Goal: Transaction & Acquisition: Purchase product/service

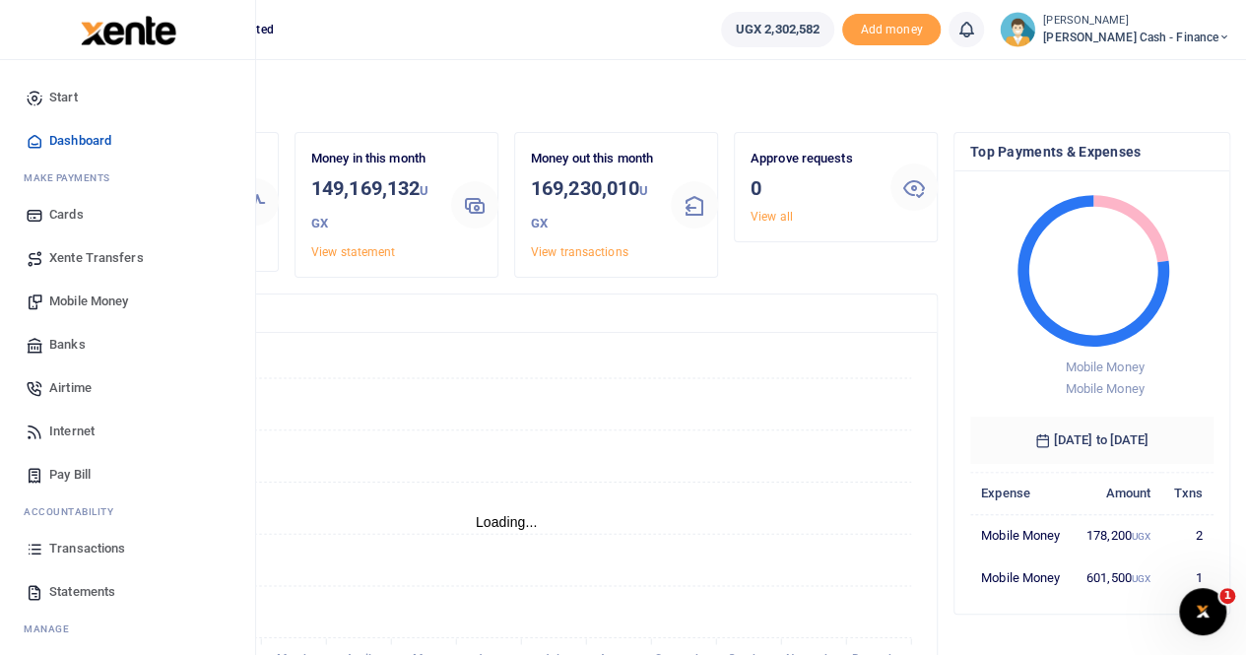
click at [75, 588] on span "Statements" at bounding box center [82, 592] width 66 height 20
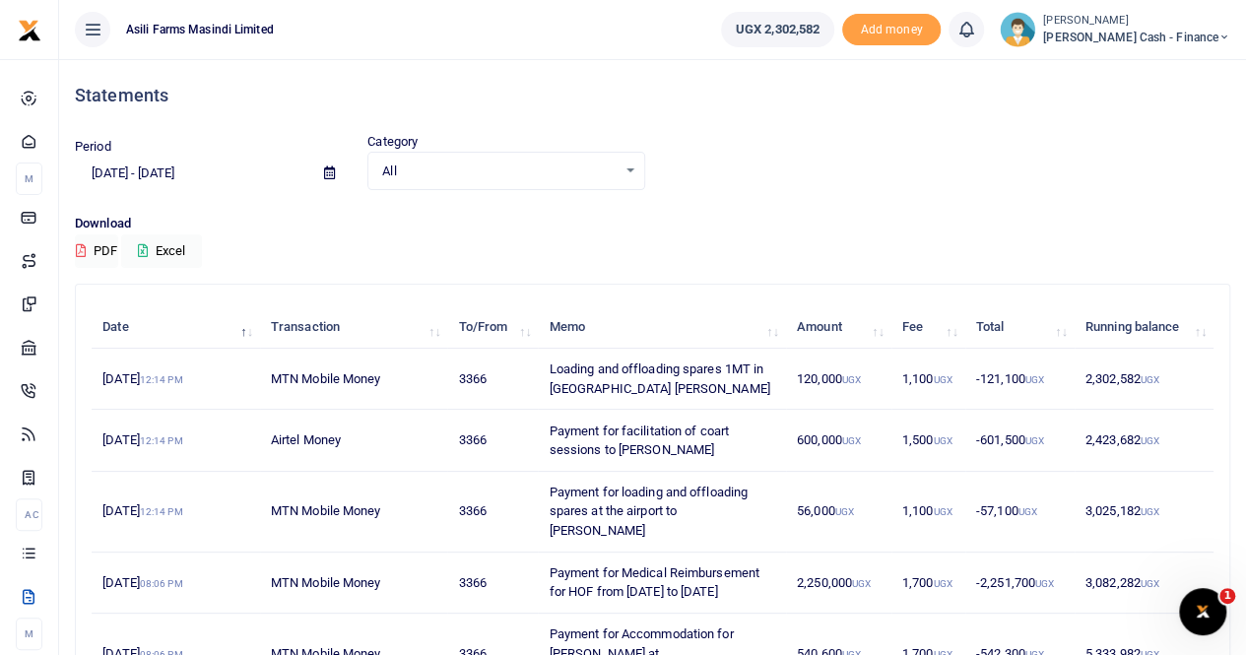
click at [323, 172] on span at bounding box center [329, 173] width 44 height 33
click at [329, 171] on icon at bounding box center [329, 172] width 11 height 13
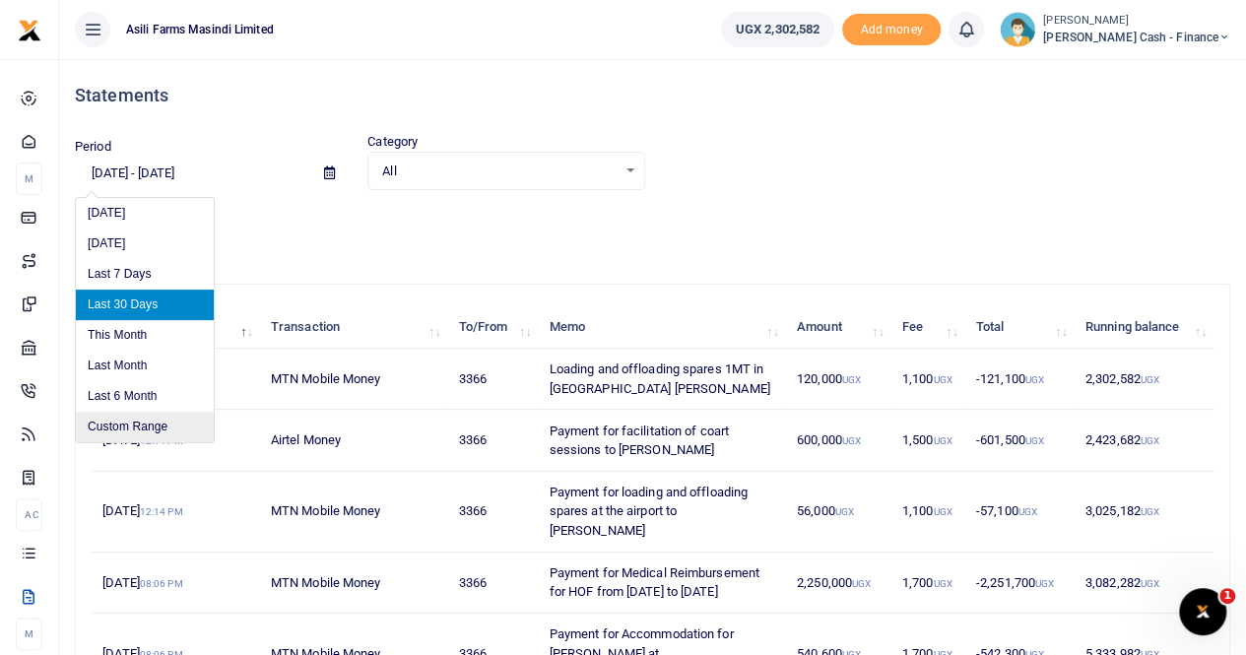
click at [135, 428] on li "Custom Range" at bounding box center [145, 427] width 138 height 31
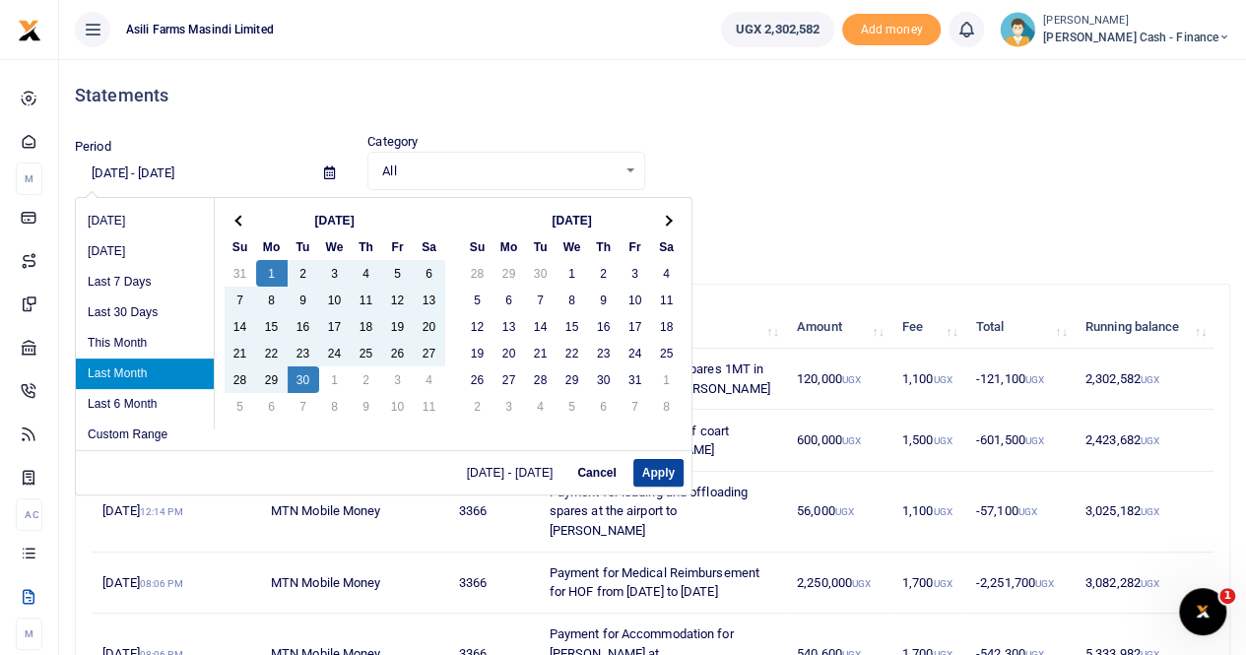
click at [652, 469] on button "Apply" at bounding box center [658, 473] width 50 height 28
type input "09/01/2025 - 09/30/2025"
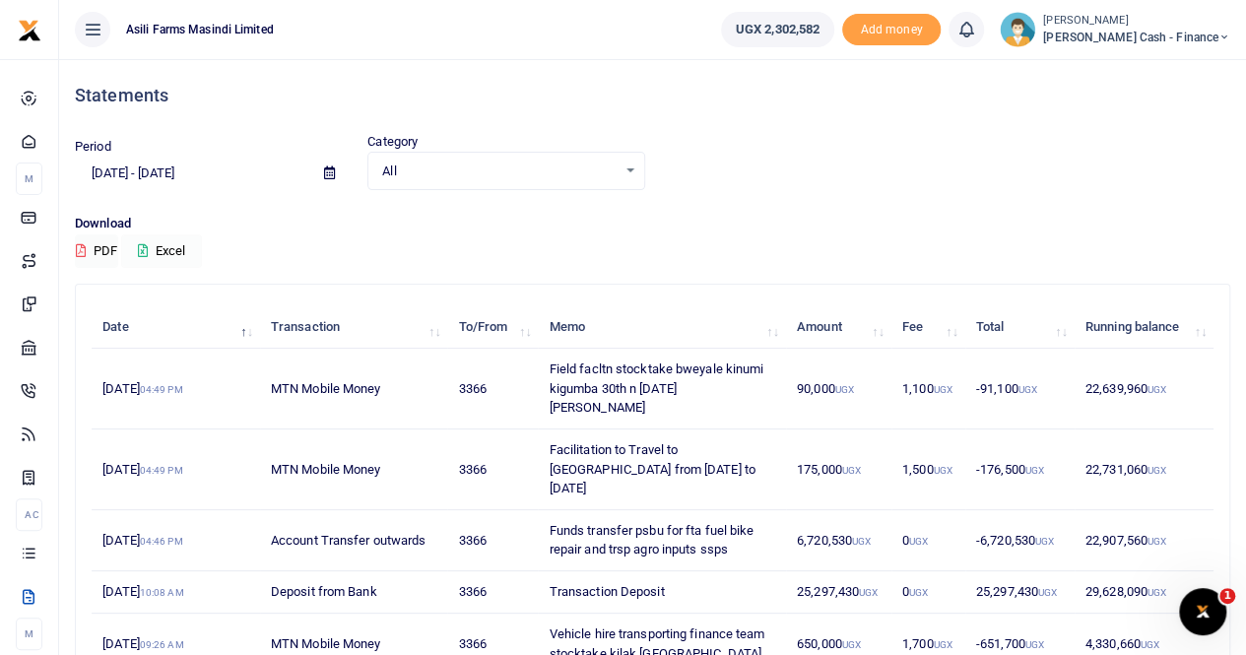
click at [173, 249] on button "Excel" at bounding box center [161, 250] width 81 height 33
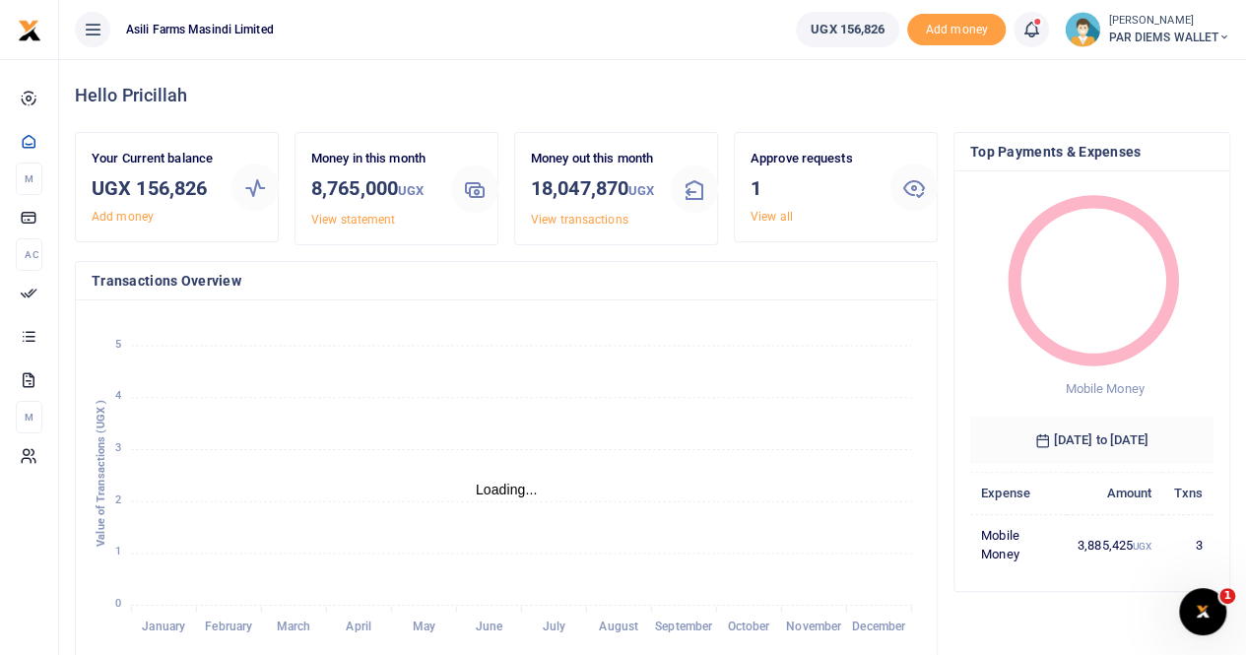
scroll to position [16, 16]
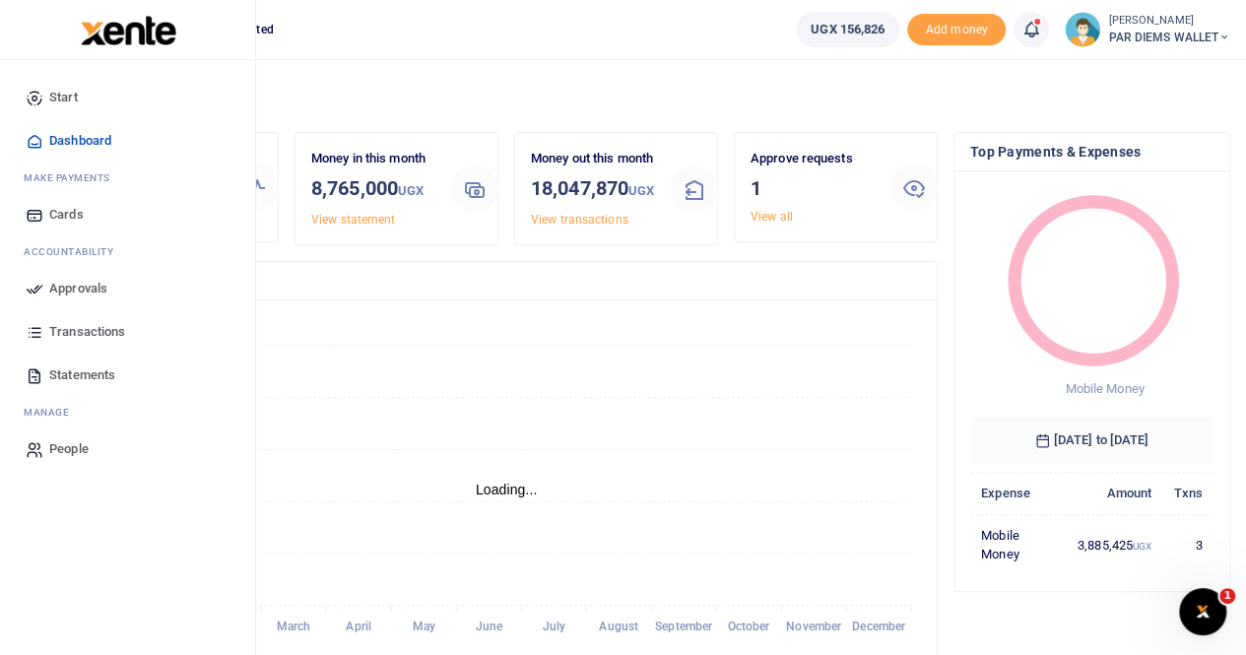
click at [76, 378] on span "Statements" at bounding box center [82, 375] width 66 height 20
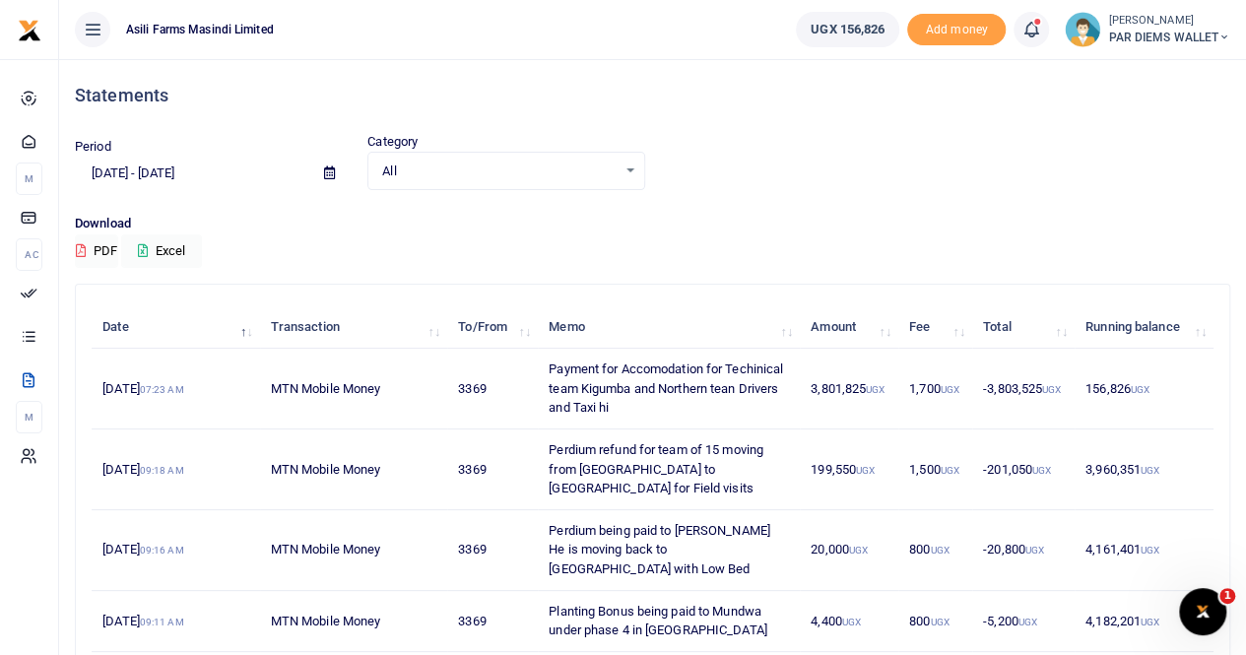
click at [329, 165] on span at bounding box center [329, 173] width 44 height 33
click at [330, 170] on icon at bounding box center [329, 172] width 11 height 13
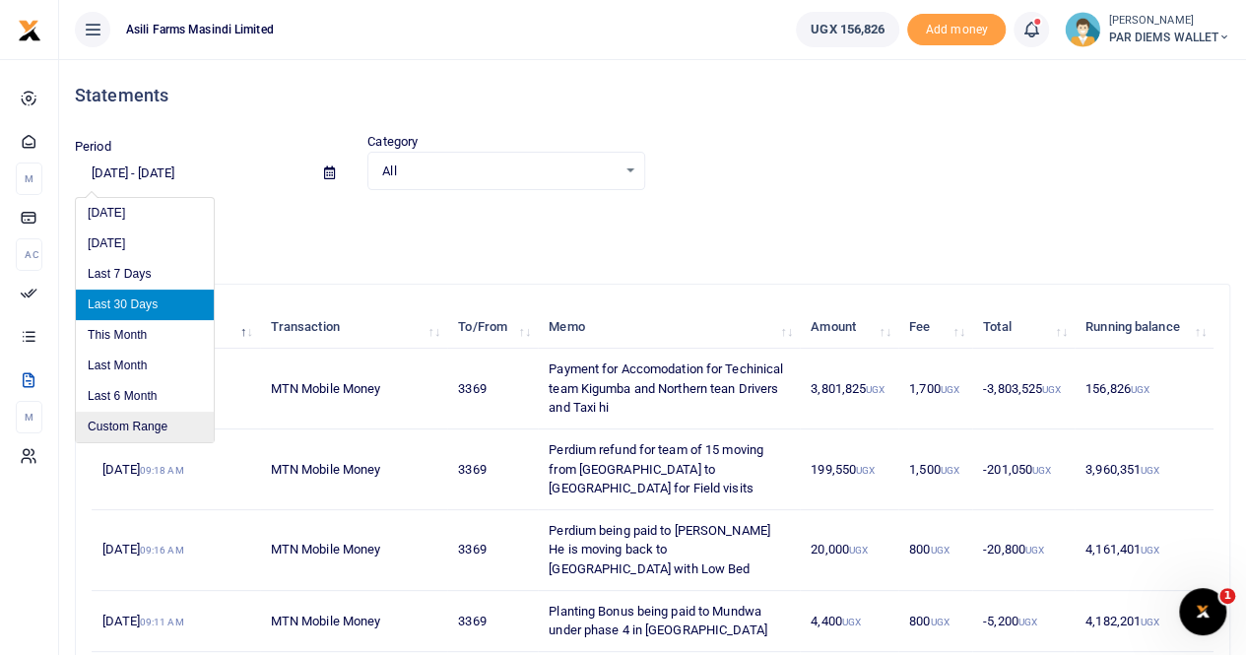
click at [154, 430] on li "Custom Range" at bounding box center [145, 427] width 138 height 31
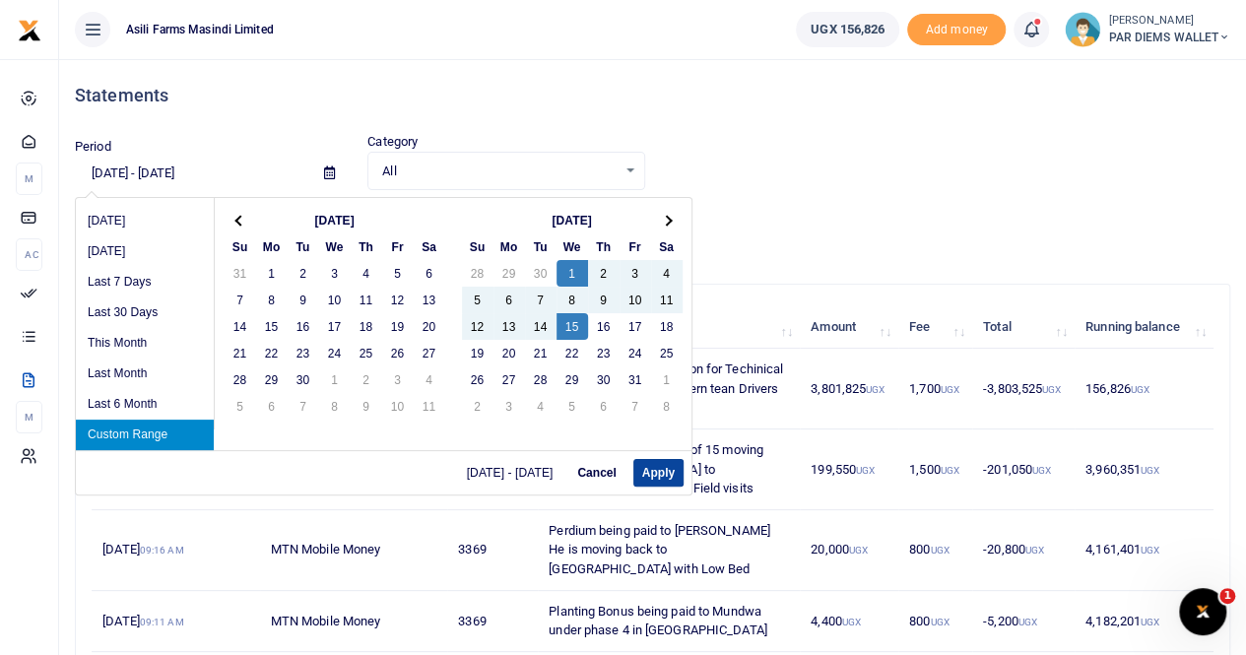
click at [649, 464] on button "Apply" at bounding box center [658, 473] width 50 height 28
type input "10/01/2025 - 10/15/2025"
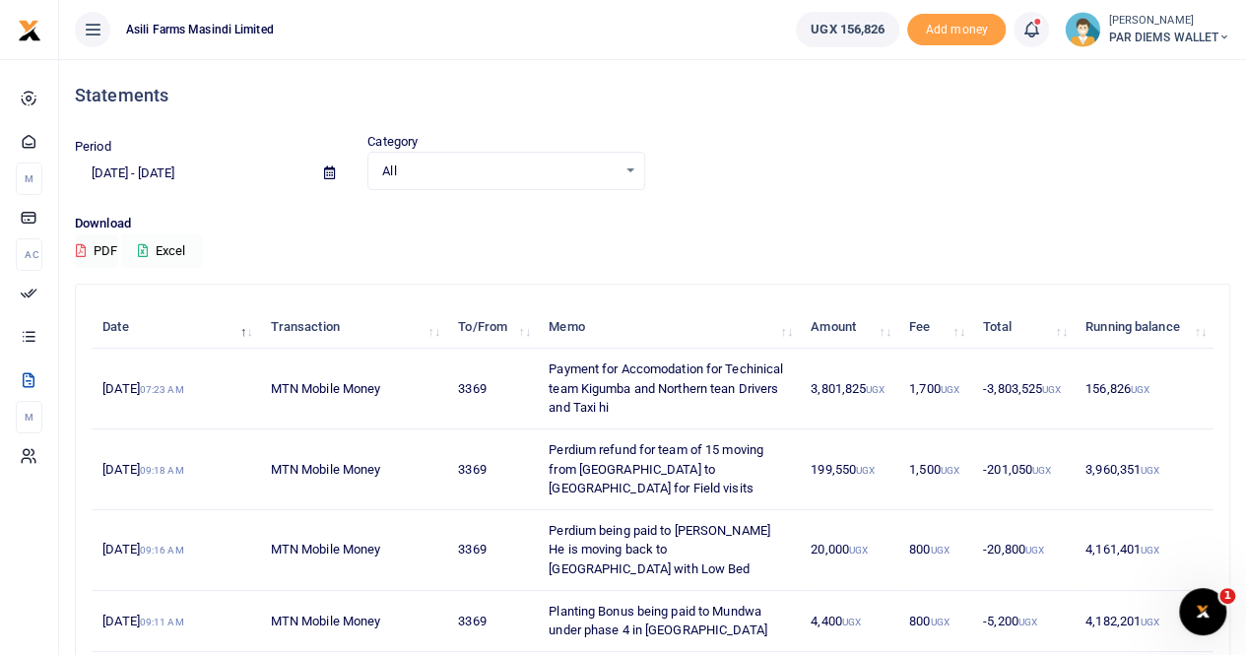
click at [186, 243] on button "Excel" at bounding box center [161, 250] width 81 height 33
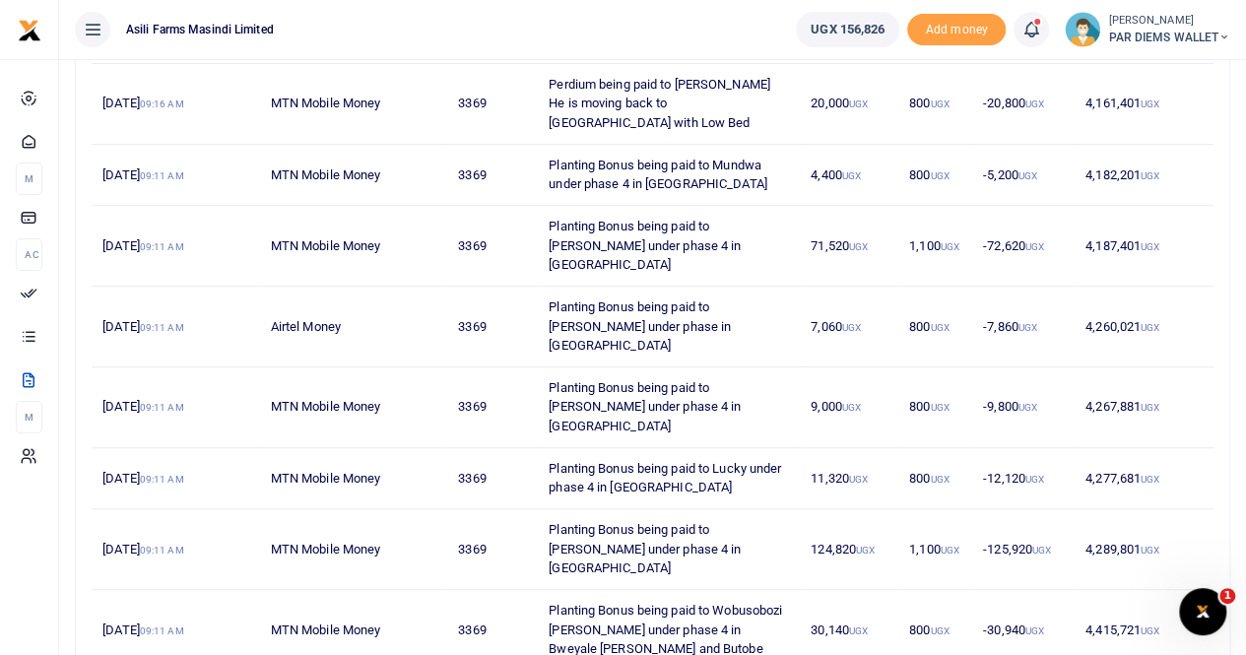
scroll to position [475, 0]
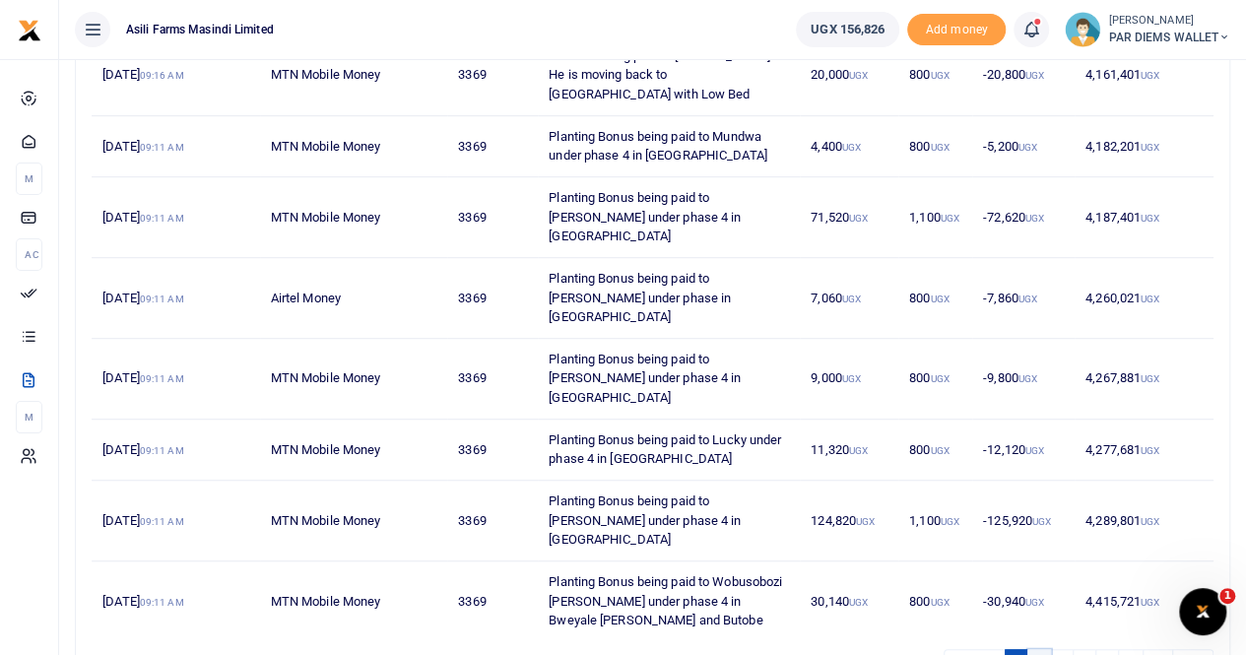
click at [1042, 649] on link "2" at bounding box center [1039, 662] width 24 height 27
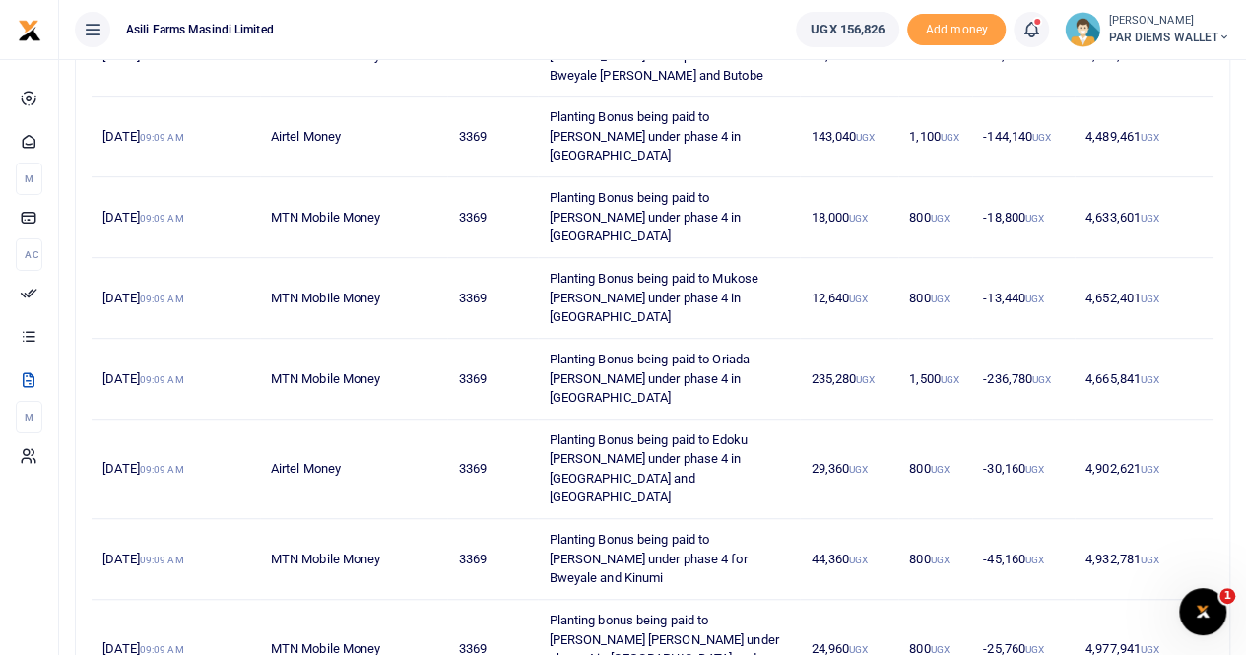
scroll to position [0, 0]
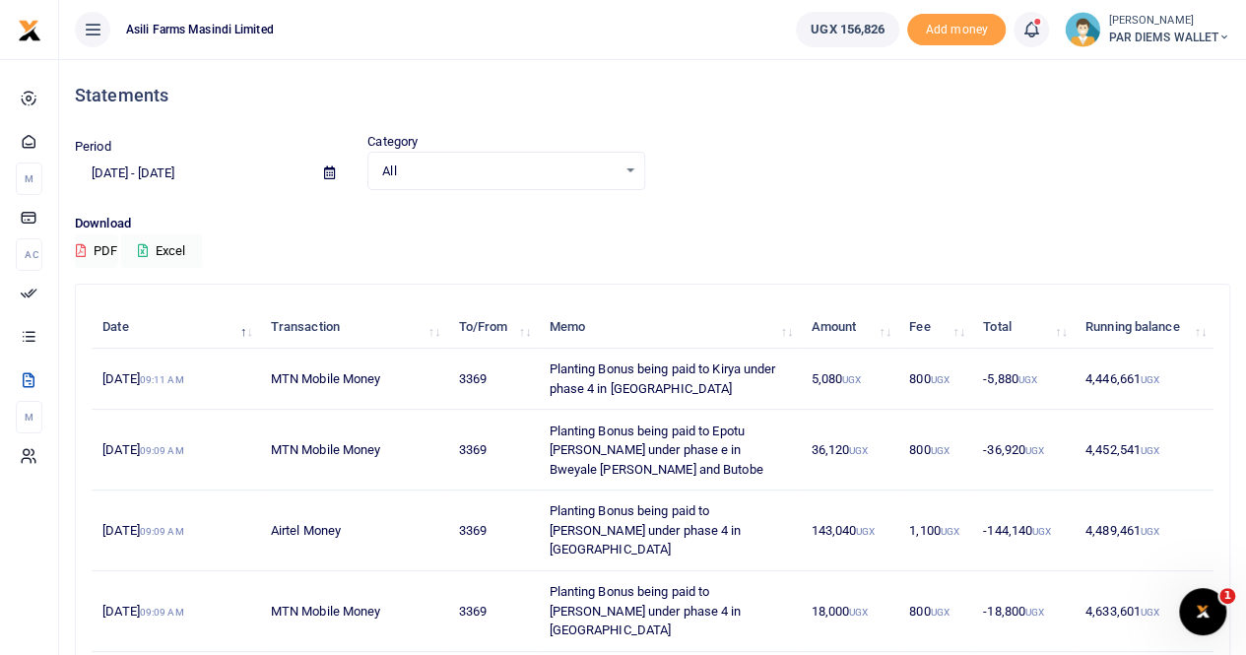
click at [1134, 18] on small "[PERSON_NAME]" at bounding box center [1169, 21] width 122 height 17
click at [1136, 68] on link "Switch accounts" at bounding box center [1154, 72] width 156 height 28
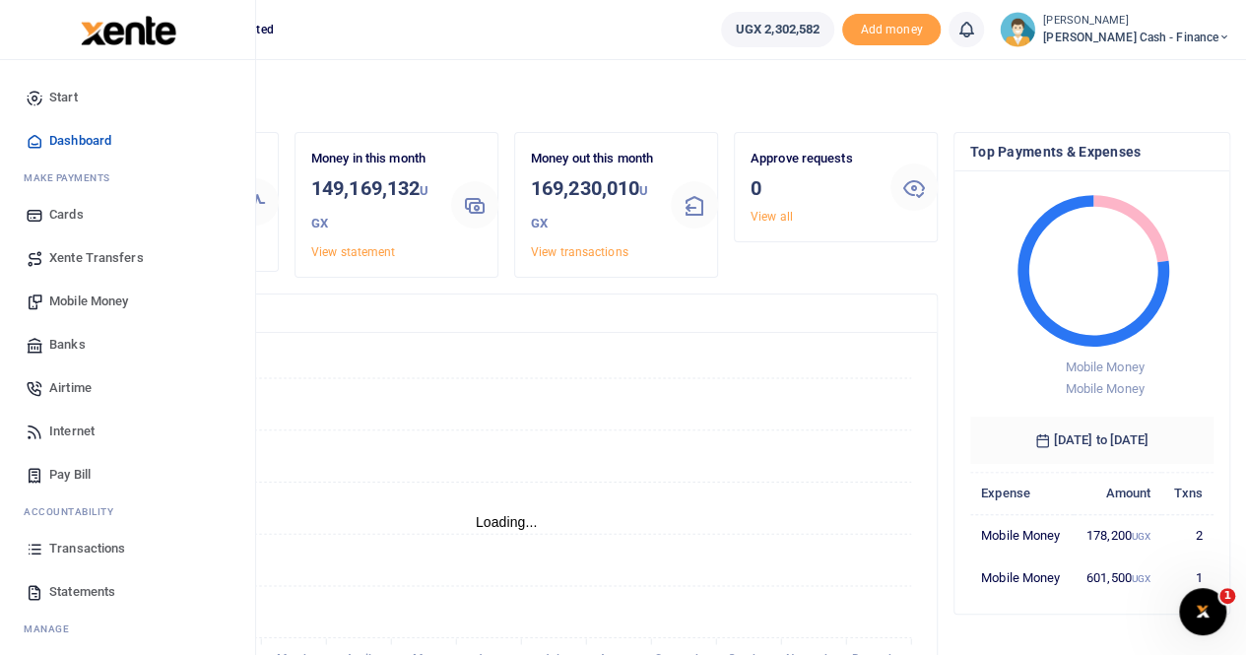
scroll to position [47, 0]
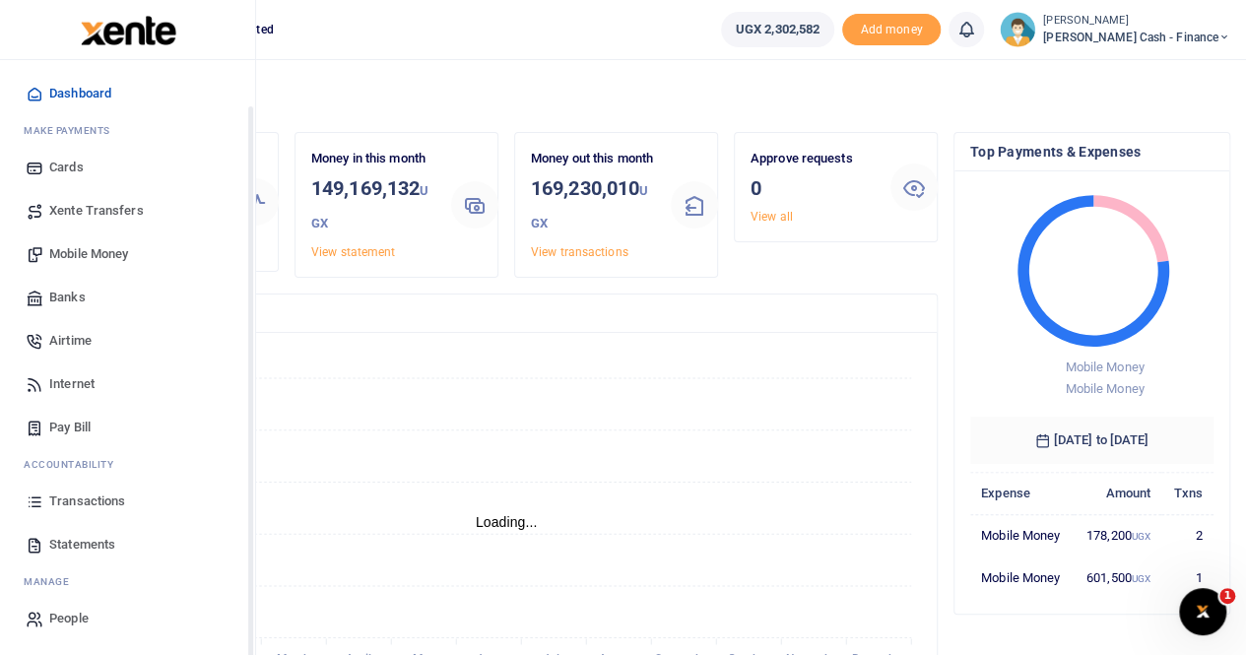
click at [84, 547] on span "Statements" at bounding box center [82, 545] width 66 height 20
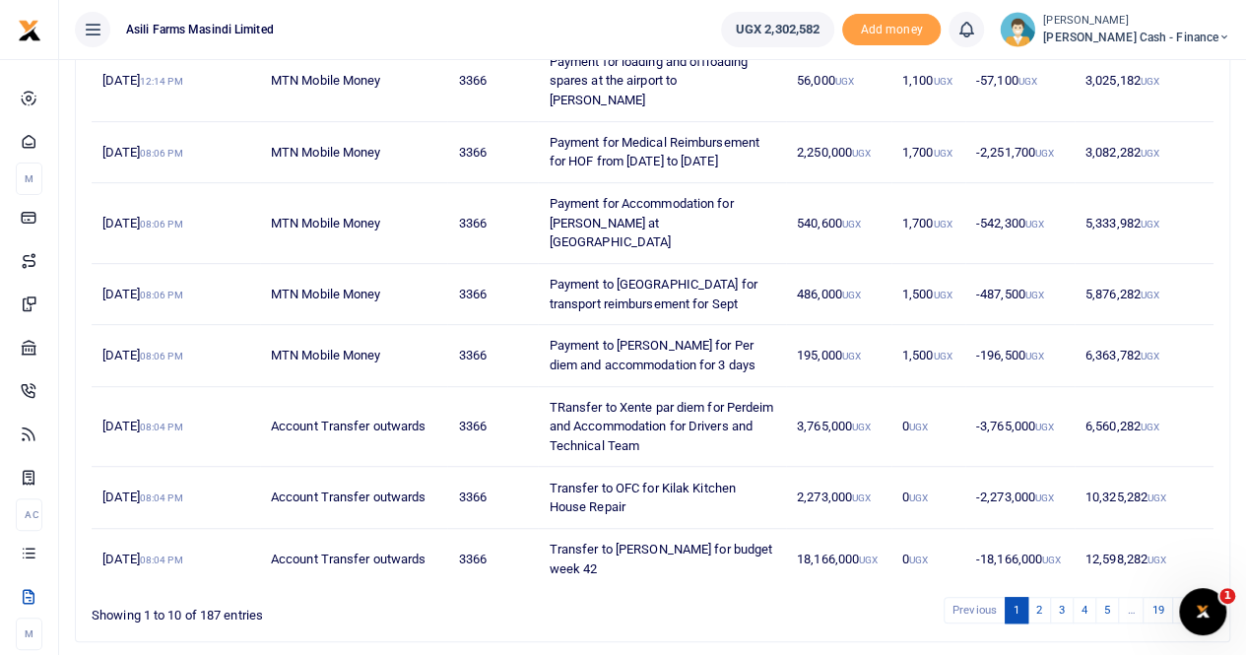
scroll to position [456, 0]
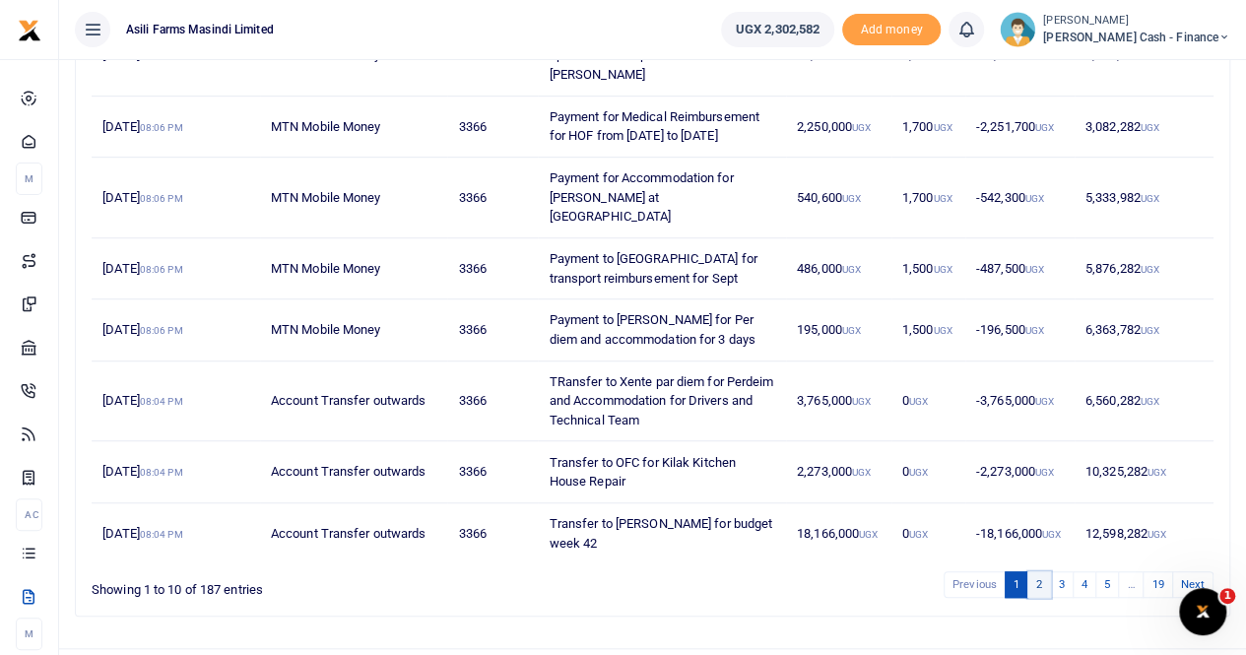
click at [1040, 571] on link "2" at bounding box center [1039, 584] width 24 height 27
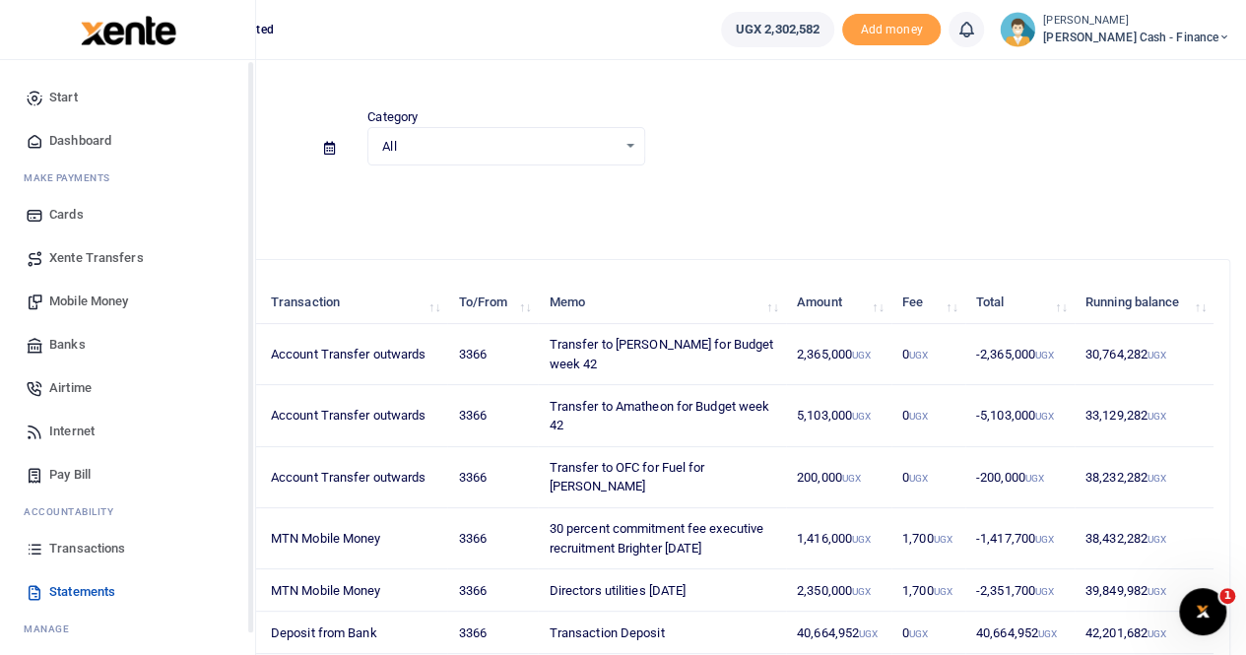
scroll to position [0, 0]
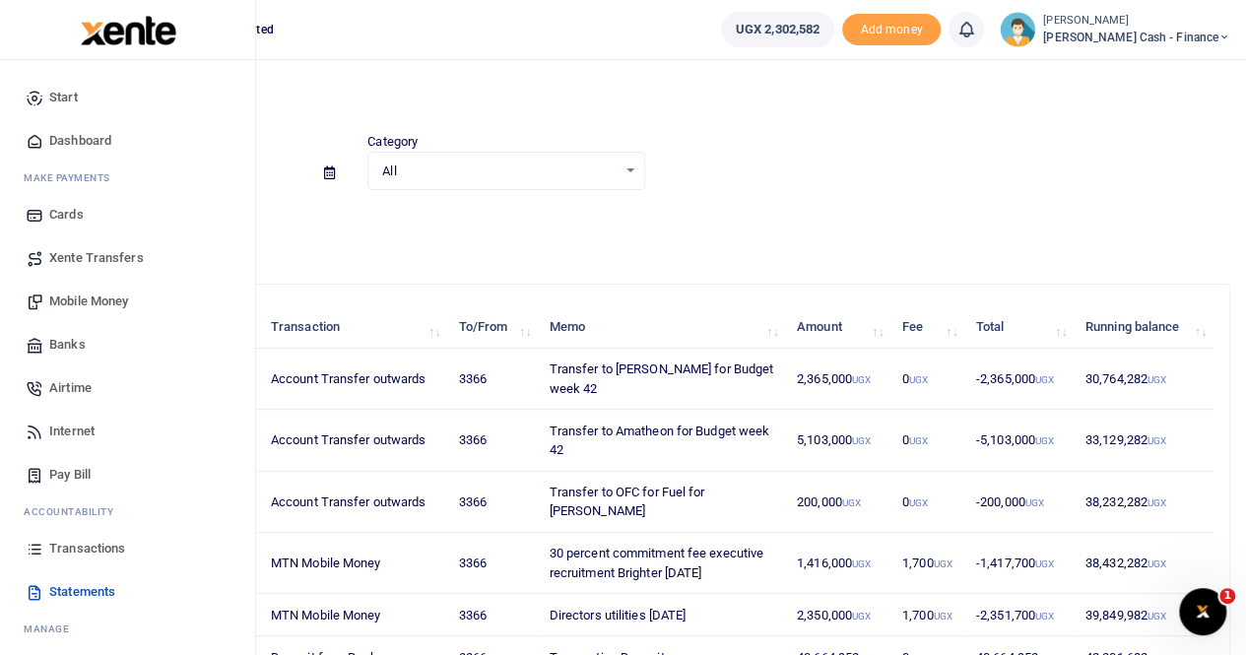
click at [105, 254] on span "Xente Transfers" at bounding box center [96, 258] width 95 height 20
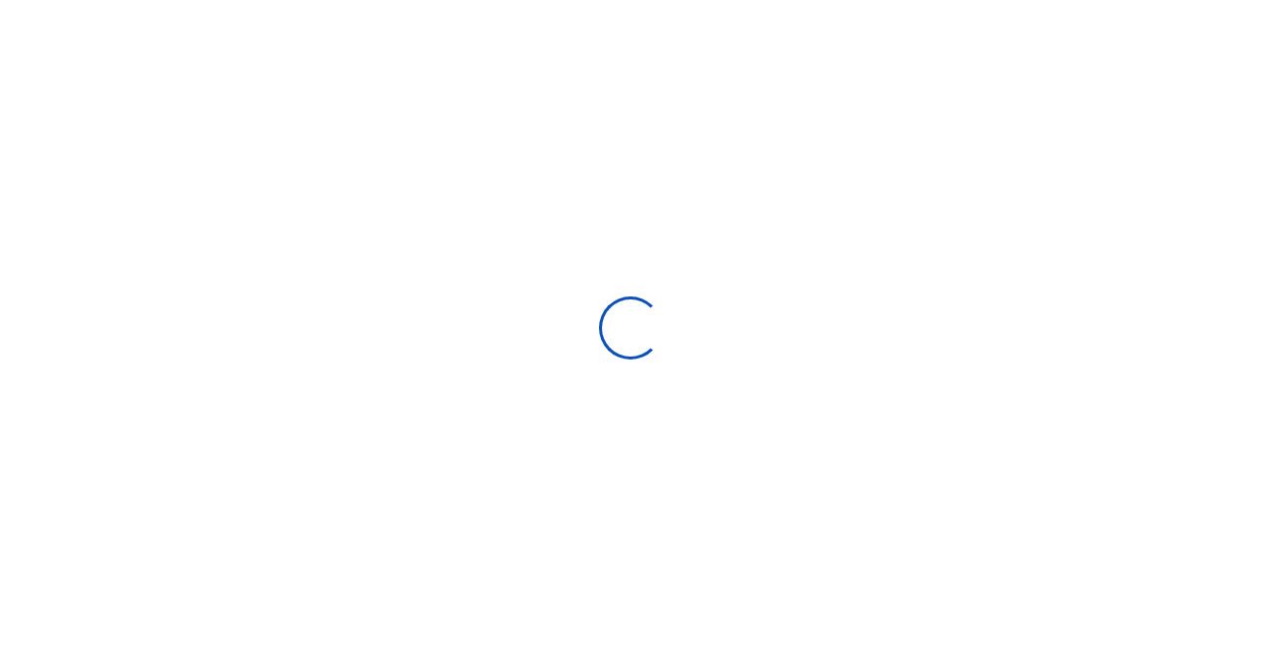
select select
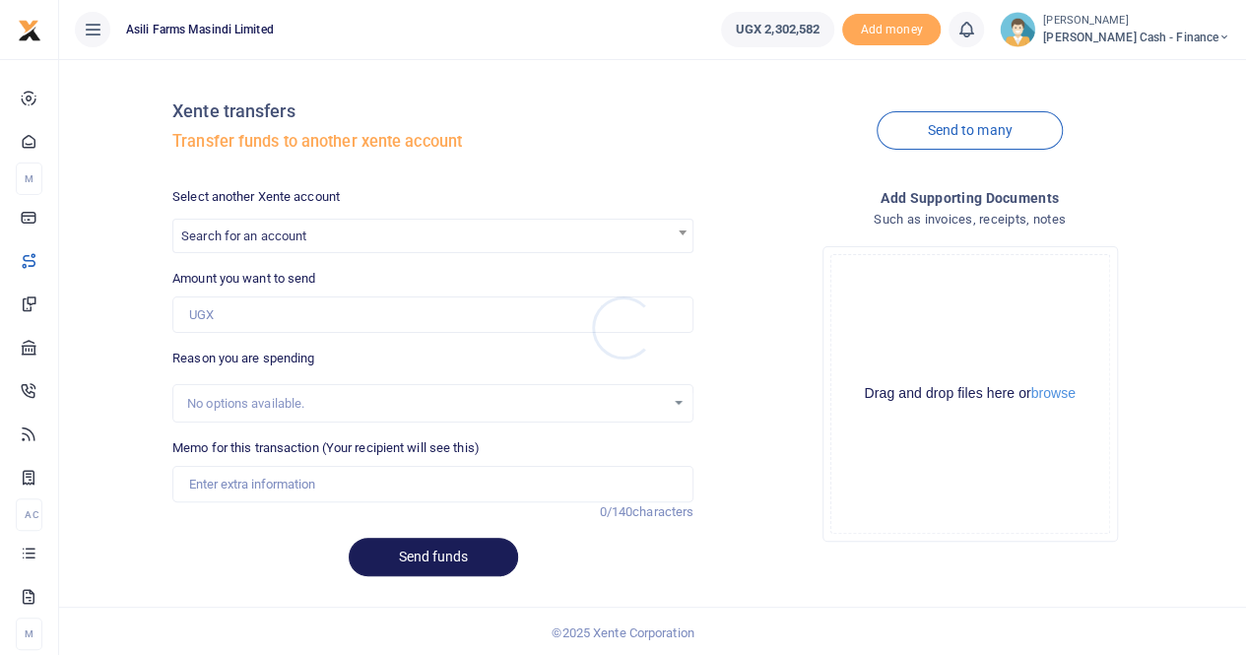
click at [252, 233] on div at bounding box center [623, 327] width 1246 height 655
click at [251, 230] on span "Search for an account" at bounding box center [243, 236] width 125 height 15
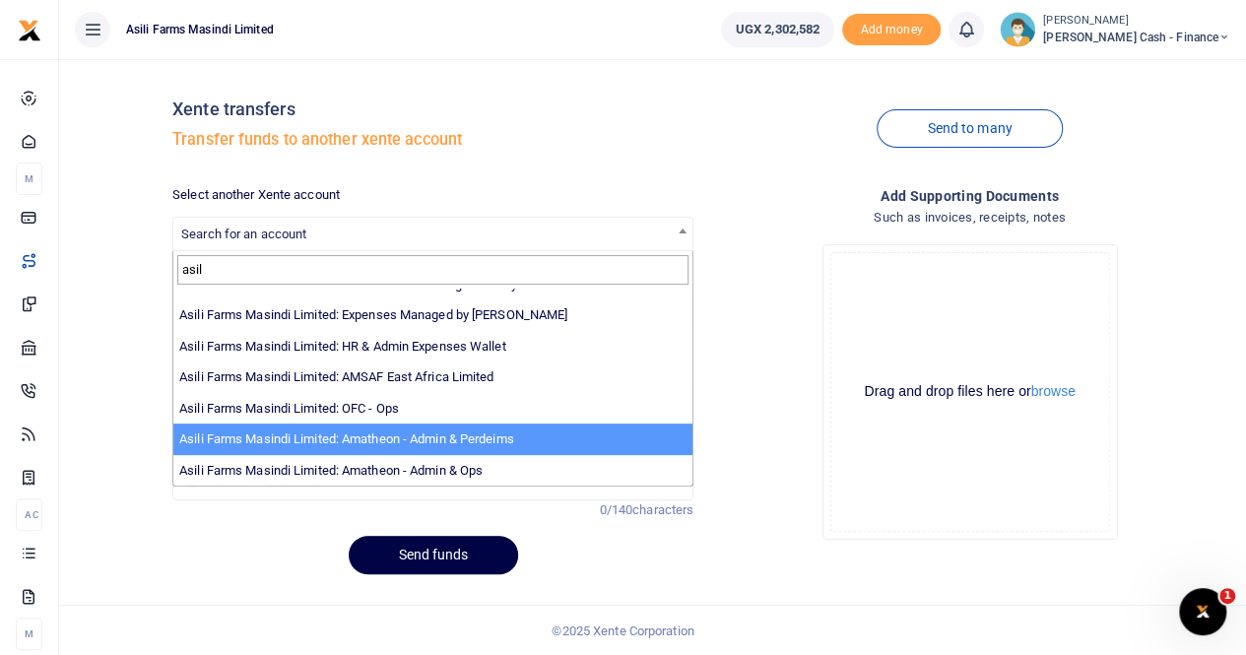
type input "asil"
select select "4039"
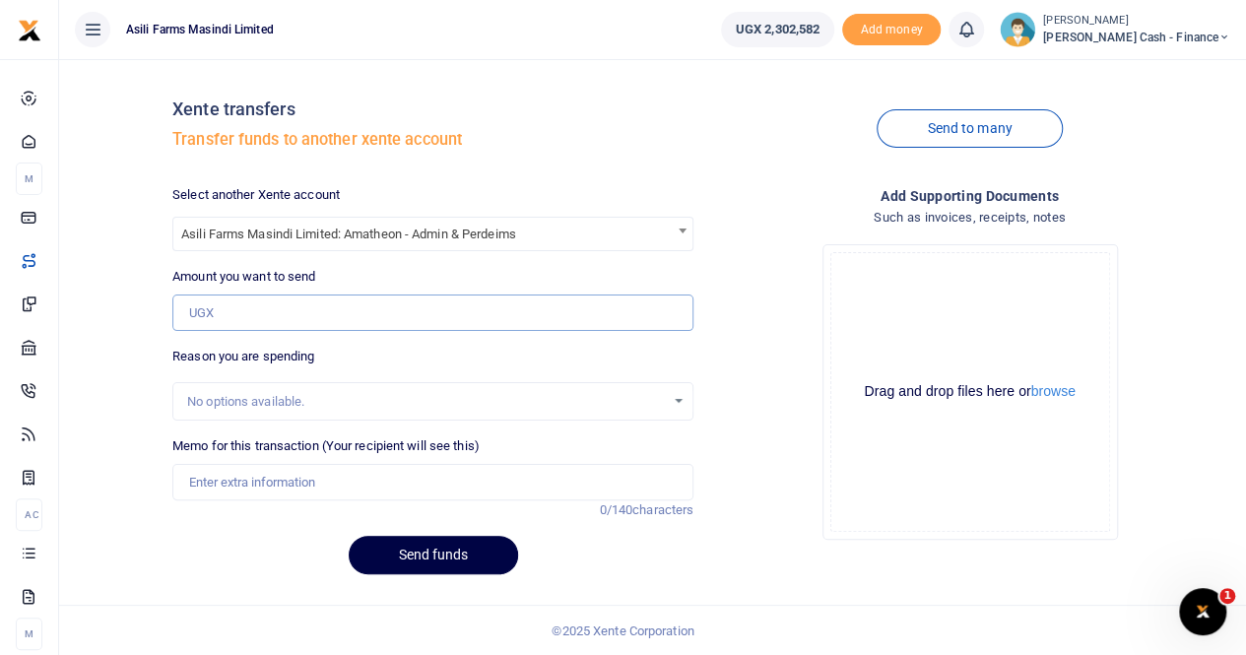
click at [236, 316] on input "Amount you want to send" at bounding box center [432, 312] width 521 height 37
type input "650,000"
click at [247, 480] on input "Memo for this transaction (Your recipient will see this)" at bounding box center [432, 482] width 521 height 37
type input "Transfer to Amatheon for Food"
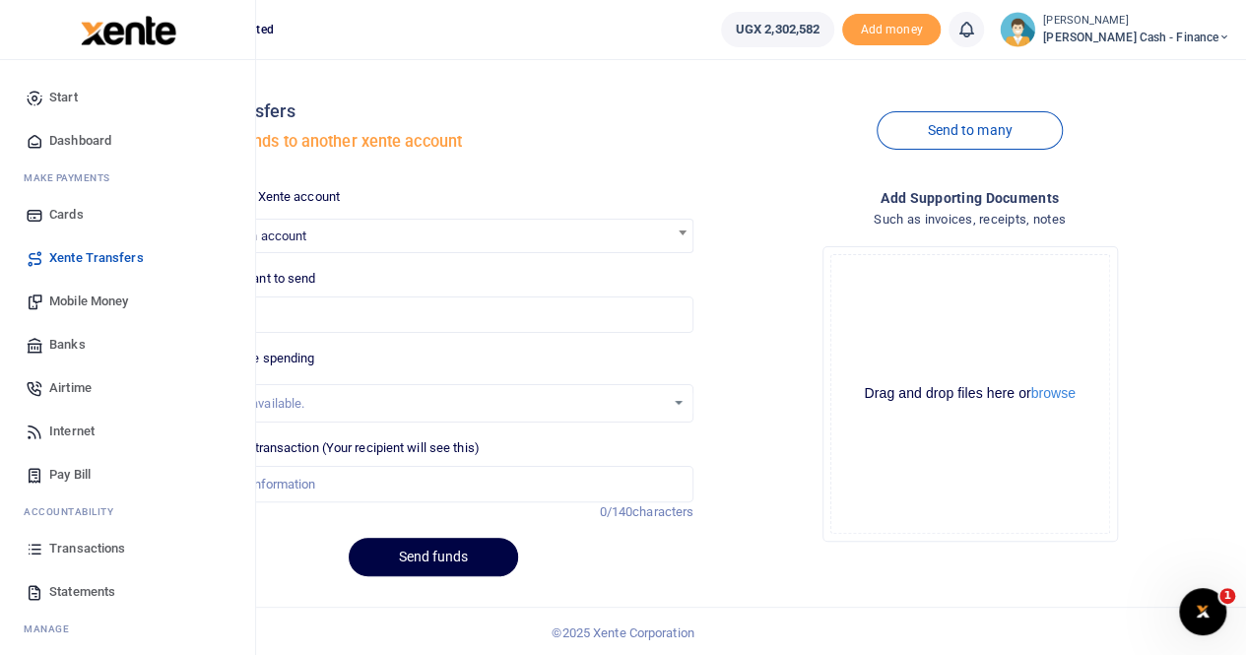
click at [85, 544] on span "Transactions" at bounding box center [87, 549] width 76 height 20
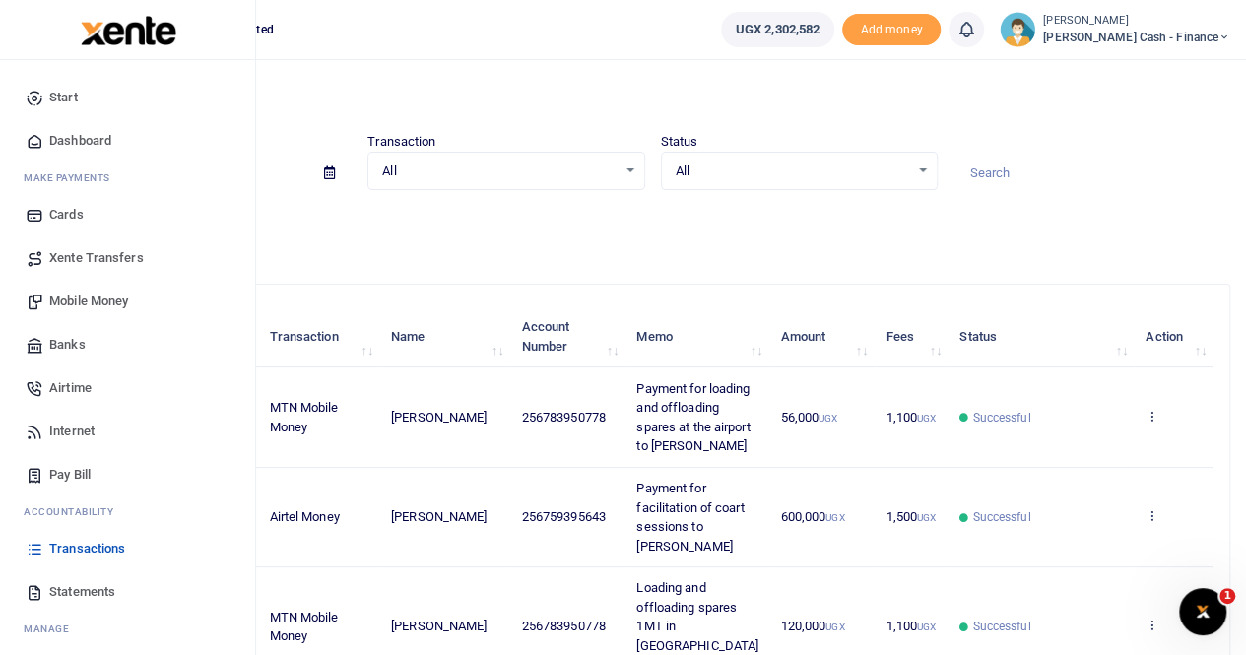
click at [85, 590] on span "Statements" at bounding box center [82, 592] width 66 height 20
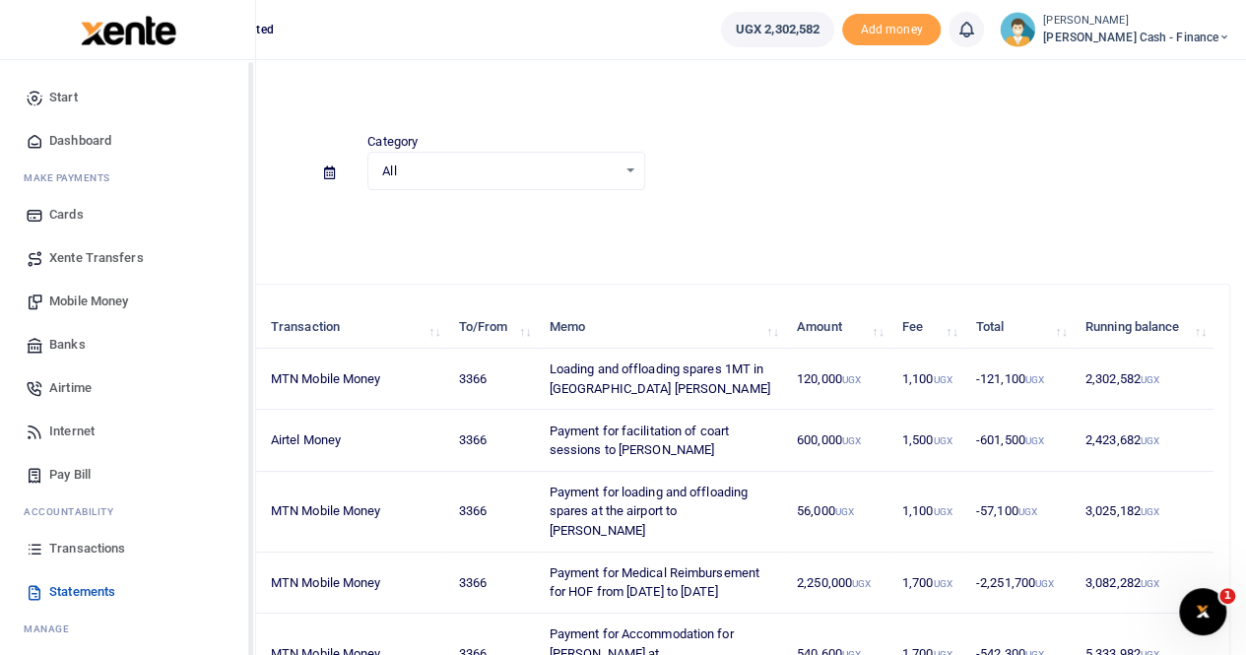
click at [109, 547] on span "Transactions" at bounding box center [87, 549] width 76 height 20
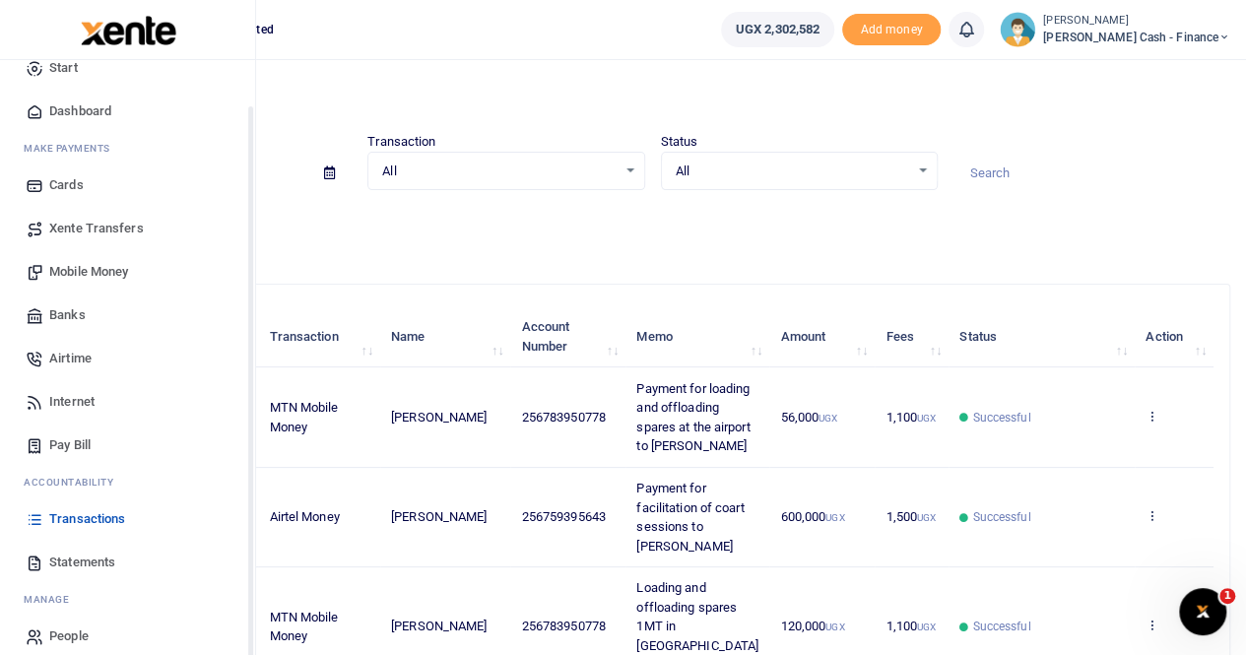
scroll to position [47, 0]
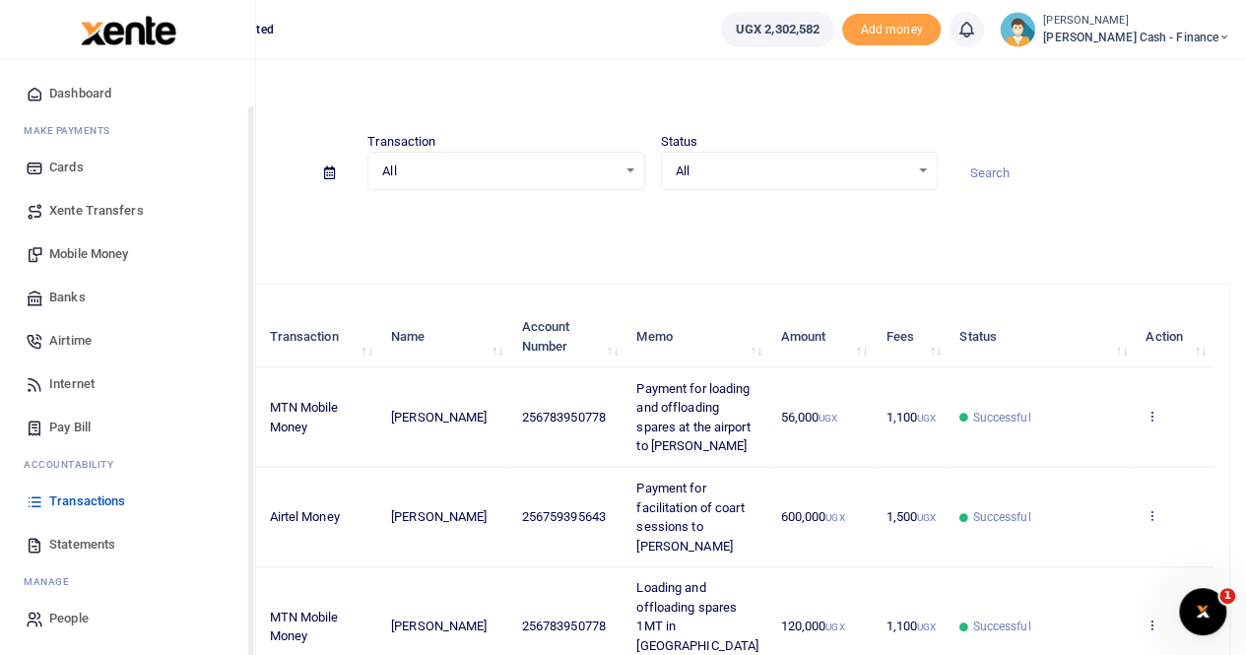
click at [84, 495] on span "Transactions" at bounding box center [87, 501] width 76 height 20
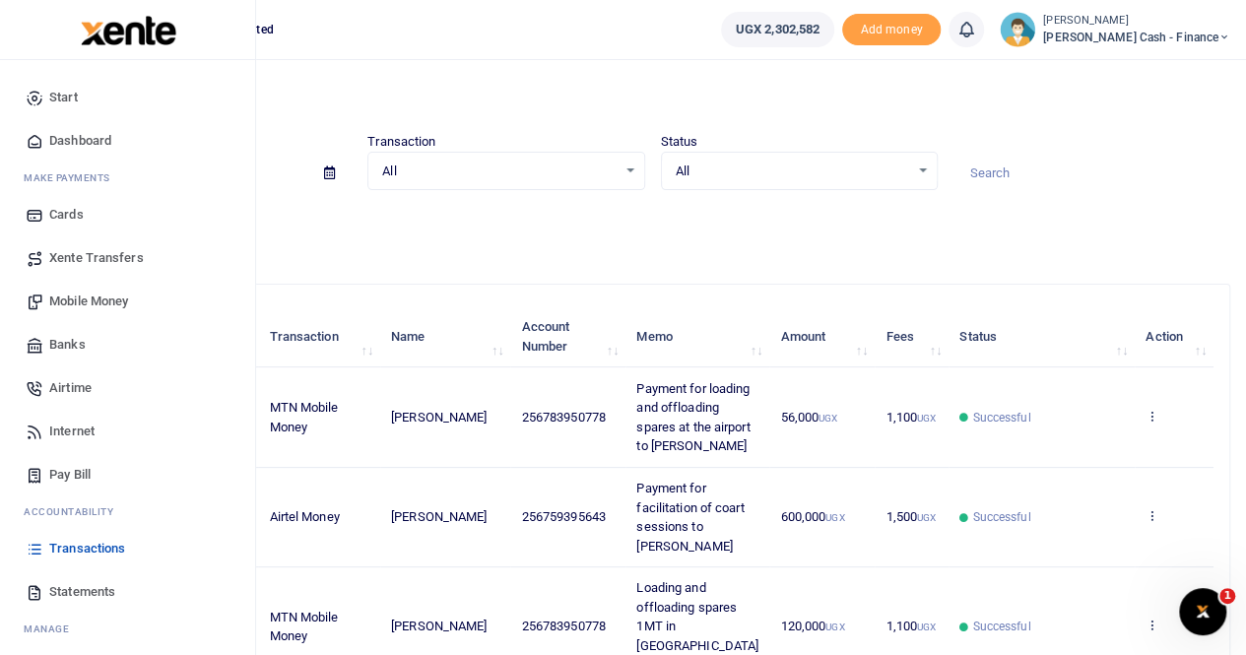
click at [77, 590] on span "Statements" at bounding box center [82, 592] width 66 height 20
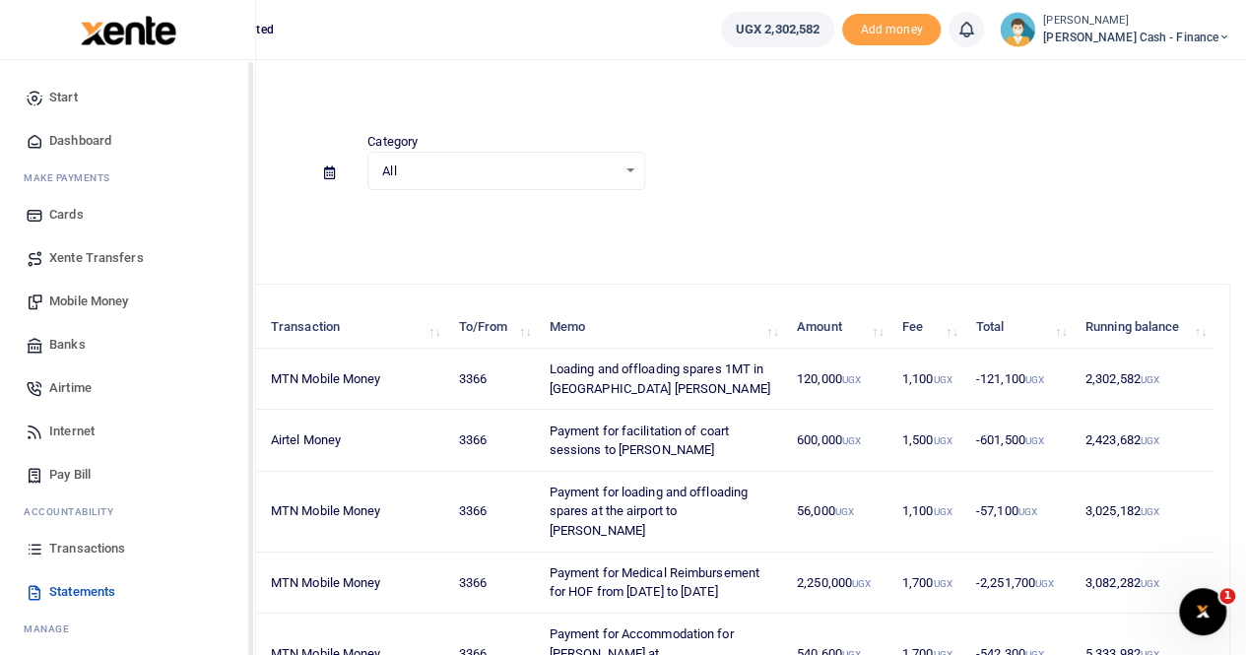
click at [74, 547] on span "Transactions" at bounding box center [87, 549] width 76 height 20
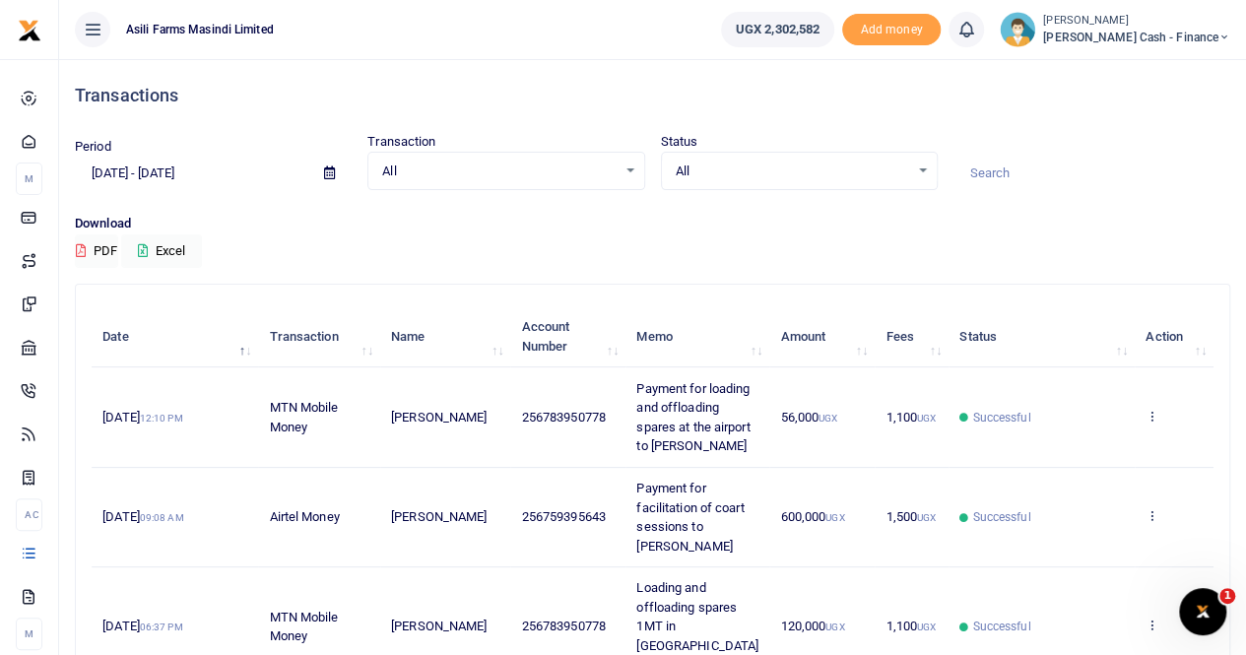
click at [1146, 29] on span "Petty Cash - Finance" at bounding box center [1136, 38] width 187 height 18
click at [1139, 72] on link "Switch accounts" at bounding box center [1090, 72] width 156 height 28
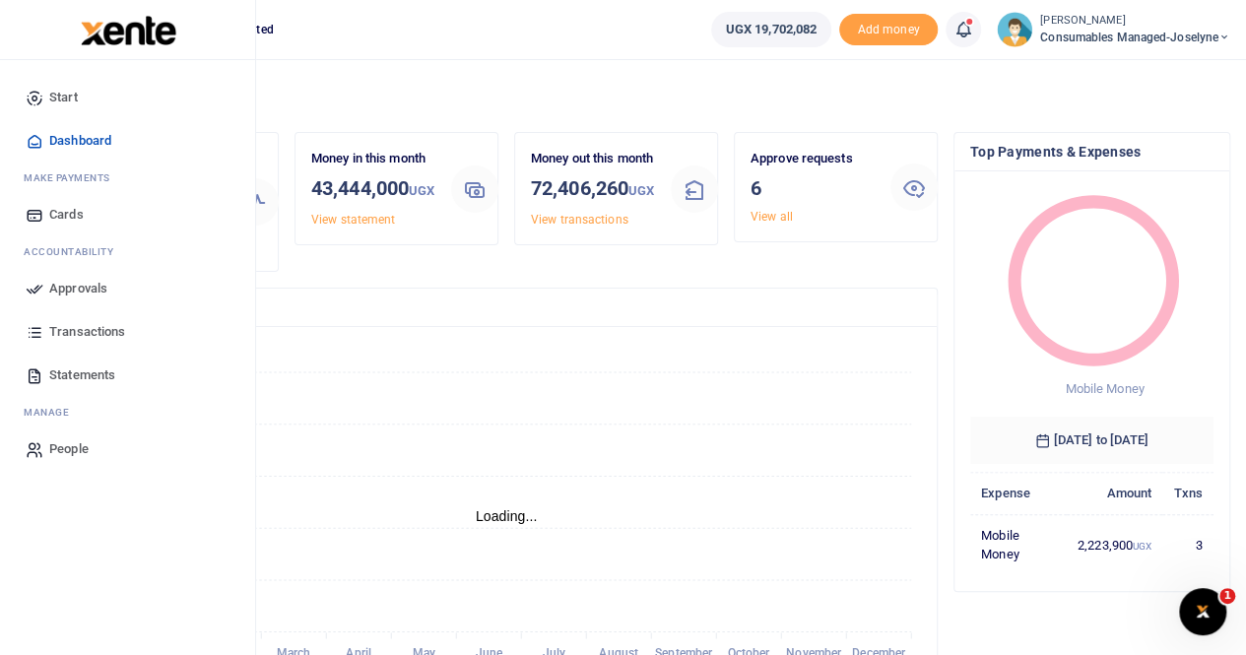
scroll to position [16, 16]
click at [91, 333] on span "Transactions" at bounding box center [87, 332] width 76 height 20
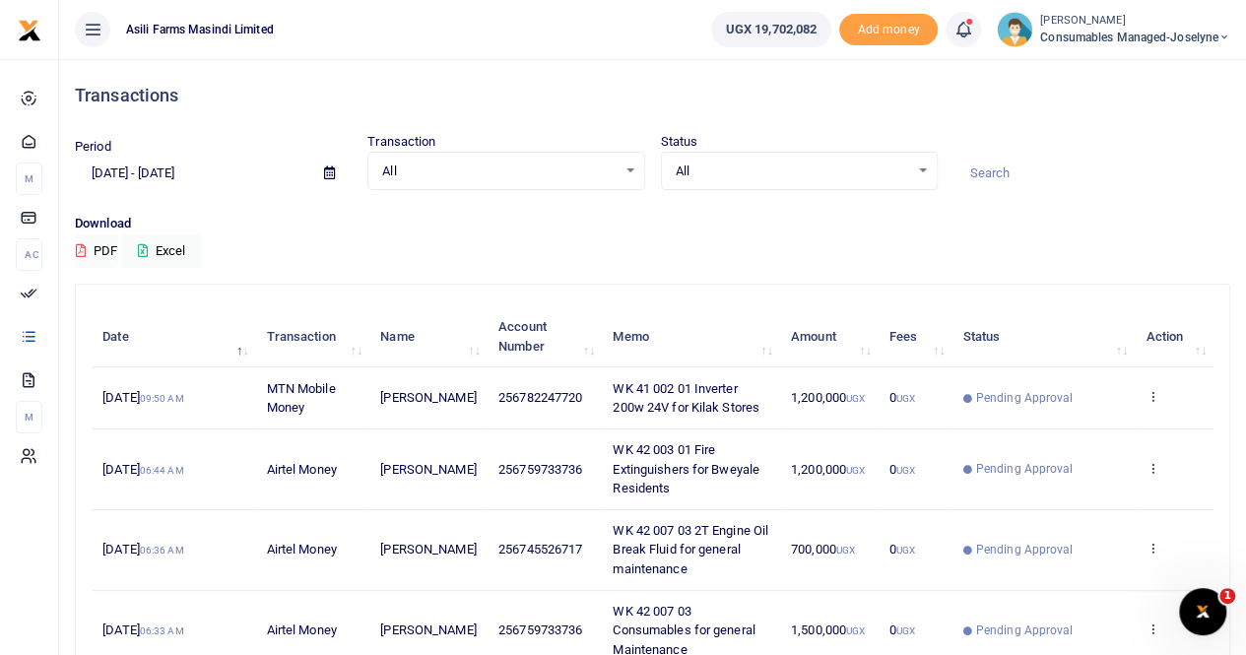
click at [1146, 27] on small "[PERSON_NAME]" at bounding box center [1135, 21] width 190 height 17
click at [1149, 69] on link "Switch accounts" at bounding box center [1156, 72] width 156 height 28
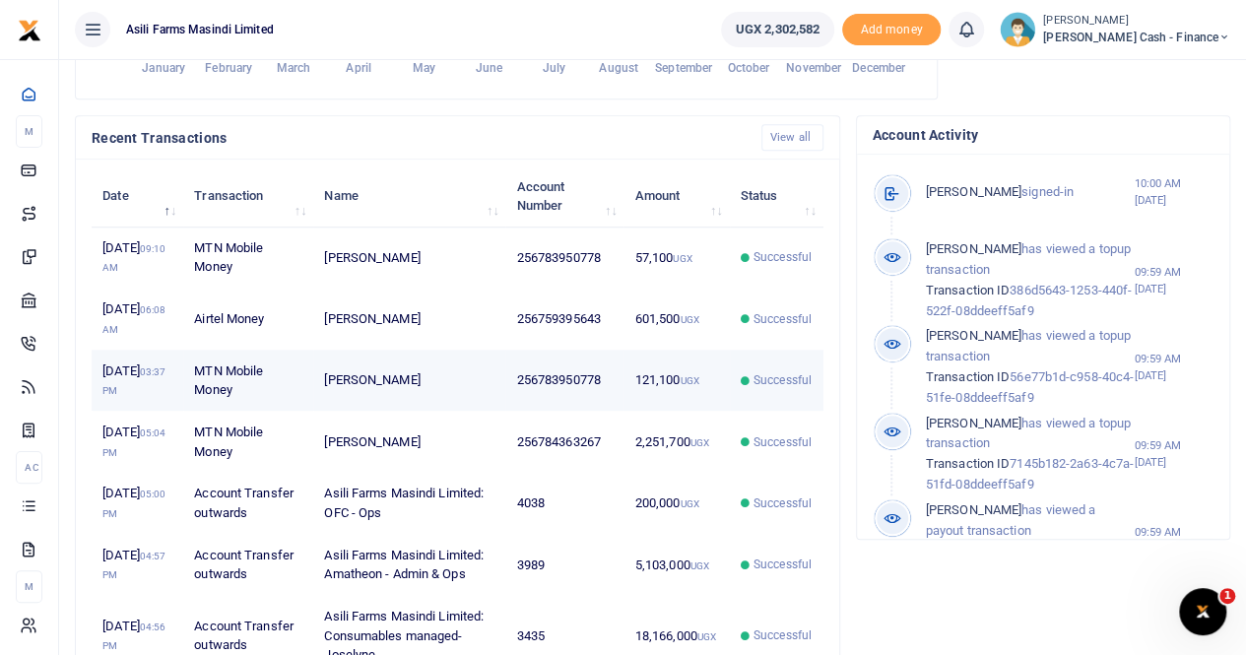
scroll to position [689, 0]
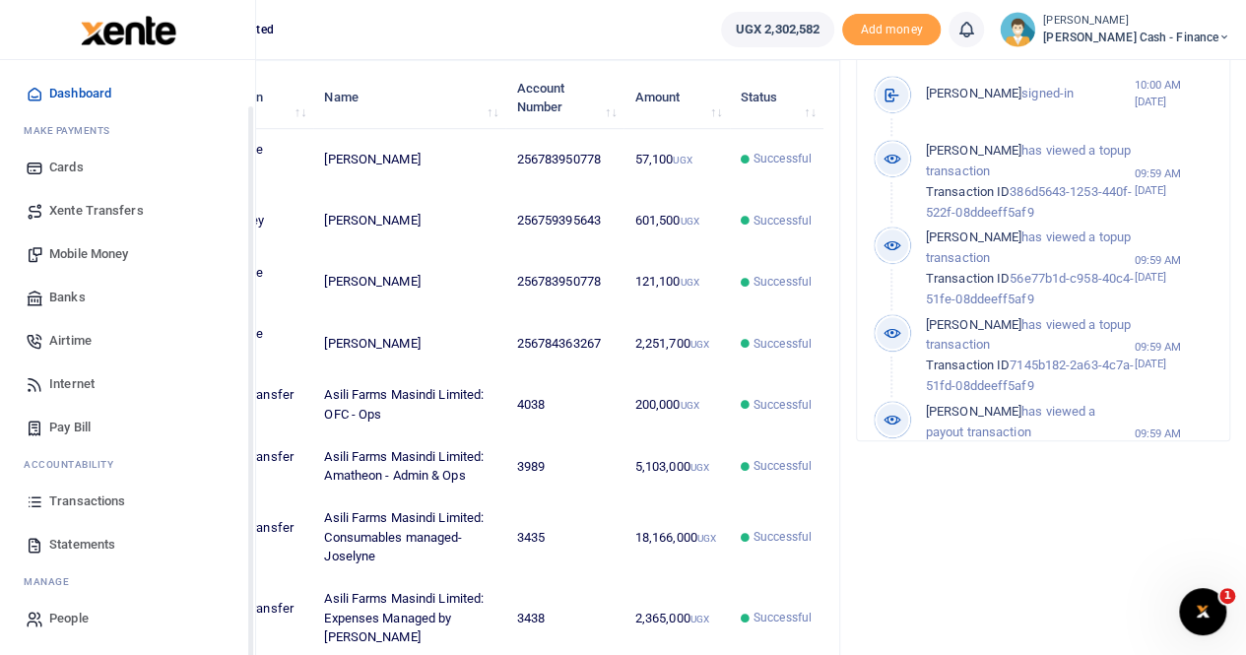
click at [79, 500] on span "Transactions" at bounding box center [87, 501] width 76 height 20
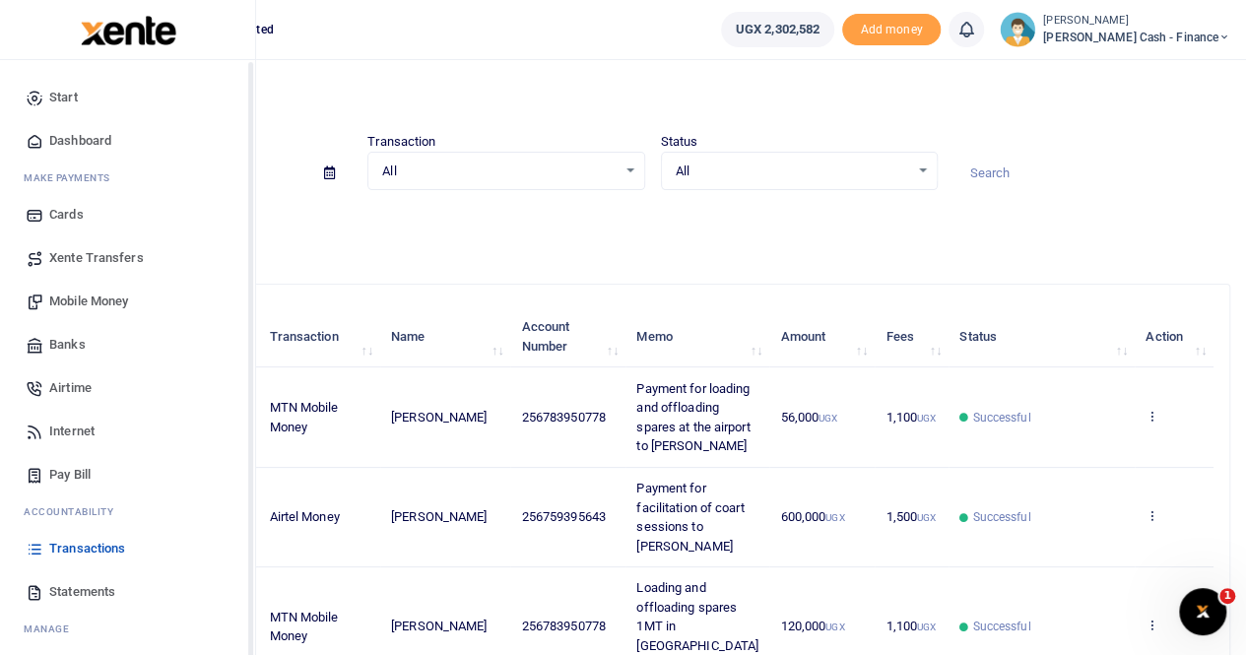
click at [96, 253] on span "Xente Transfers" at bounding box center [96, 258] width 95 height 20
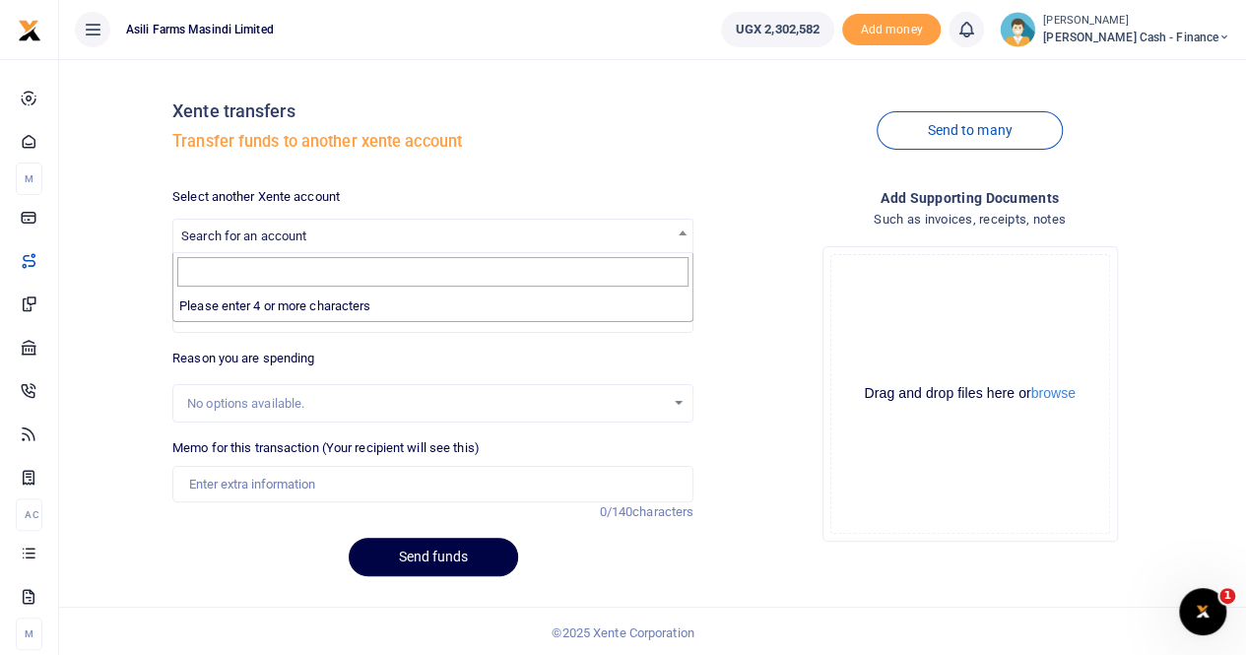
click at [262, 229] on span "Search for an account" at bounding box center [243, 236] width 125 height 15
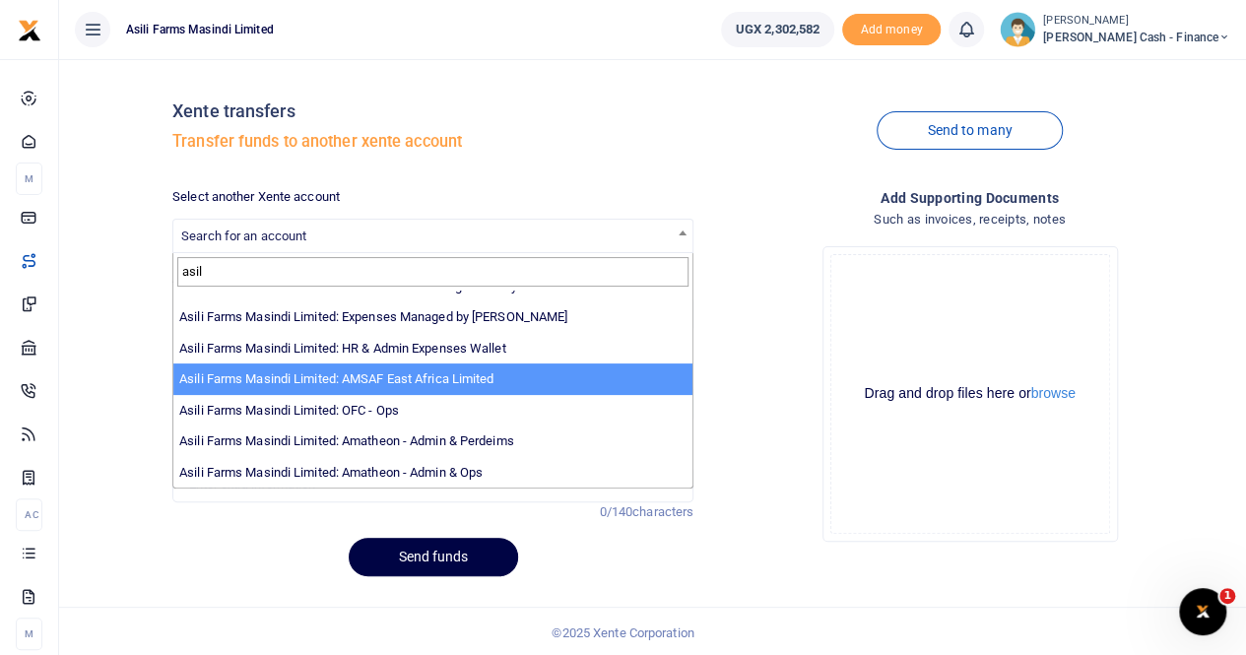
scroll to position [2, 0]
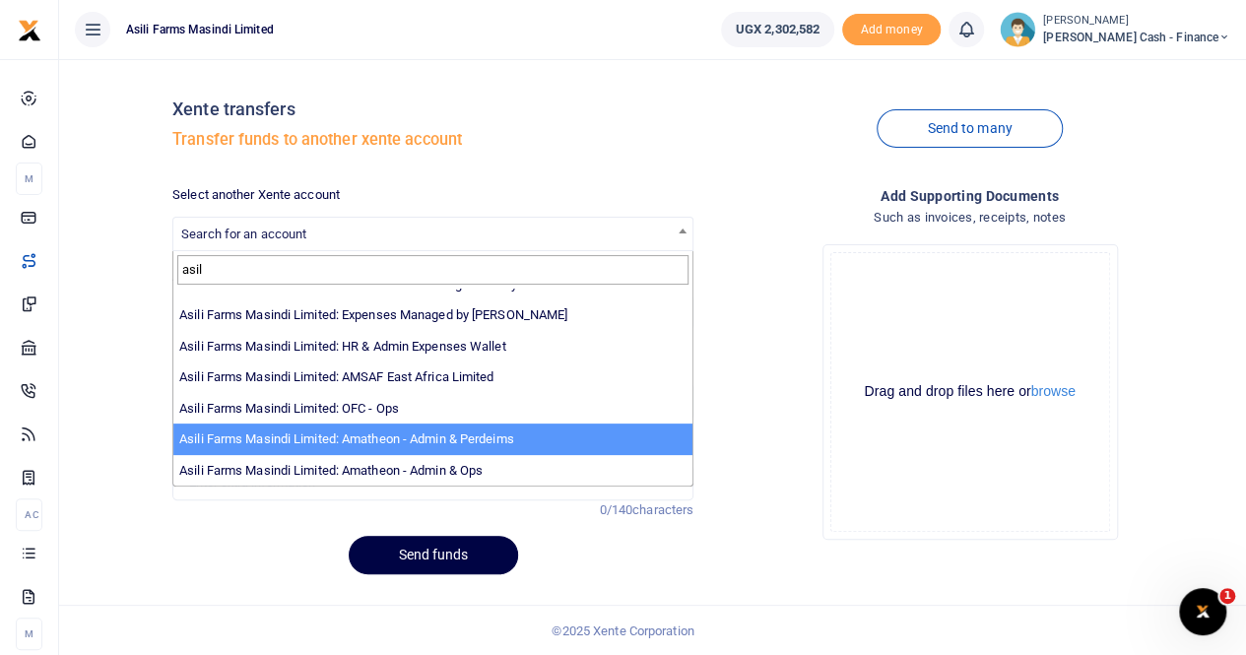
type input "asil"
select select "4039"
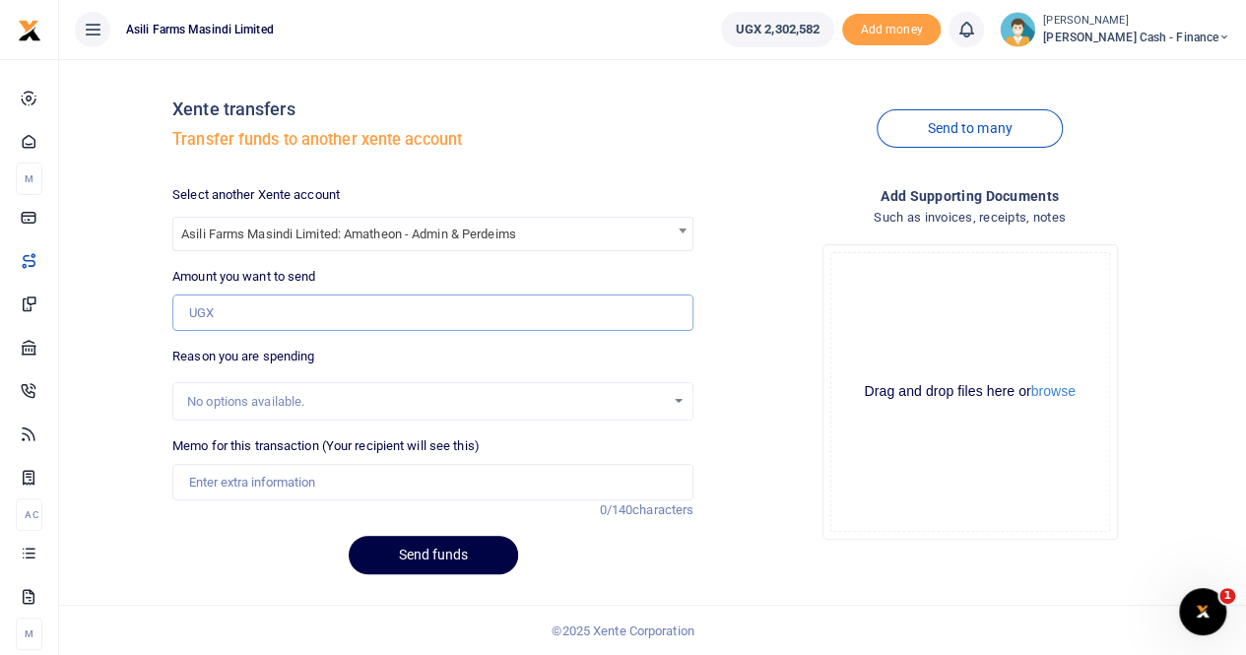
click at [235, 312] on input "Amount you want to send" at bounding box center [432, 312] width 521 height 37
type input "650,000"
click at [234, 490] on input "Memo for this transaction (Your recipient will see this)" at bounding box center [432, 482] width 521 height 37
type input "Transfer to Amatheon for meals"
click at [421, 555] on button "Send funds" at bounding box center [433, 555] width 169 height 38
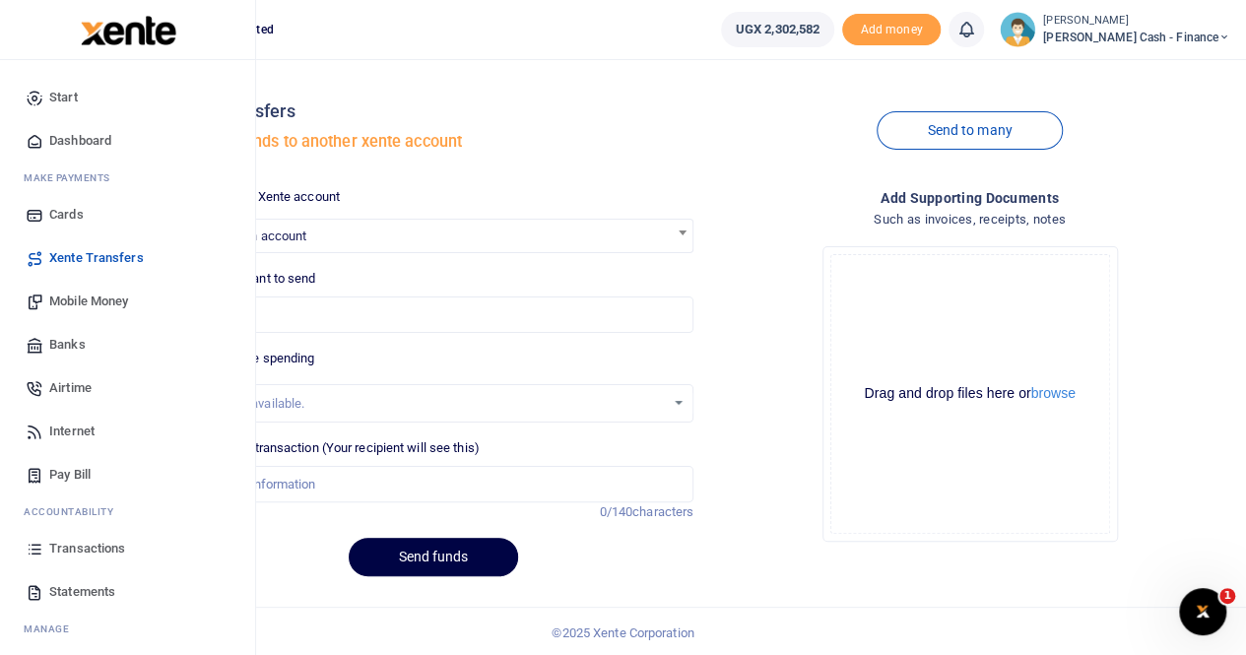
click at [104, 547] on span "Transactions" at bounding box center [87, 549] width 76 height 20
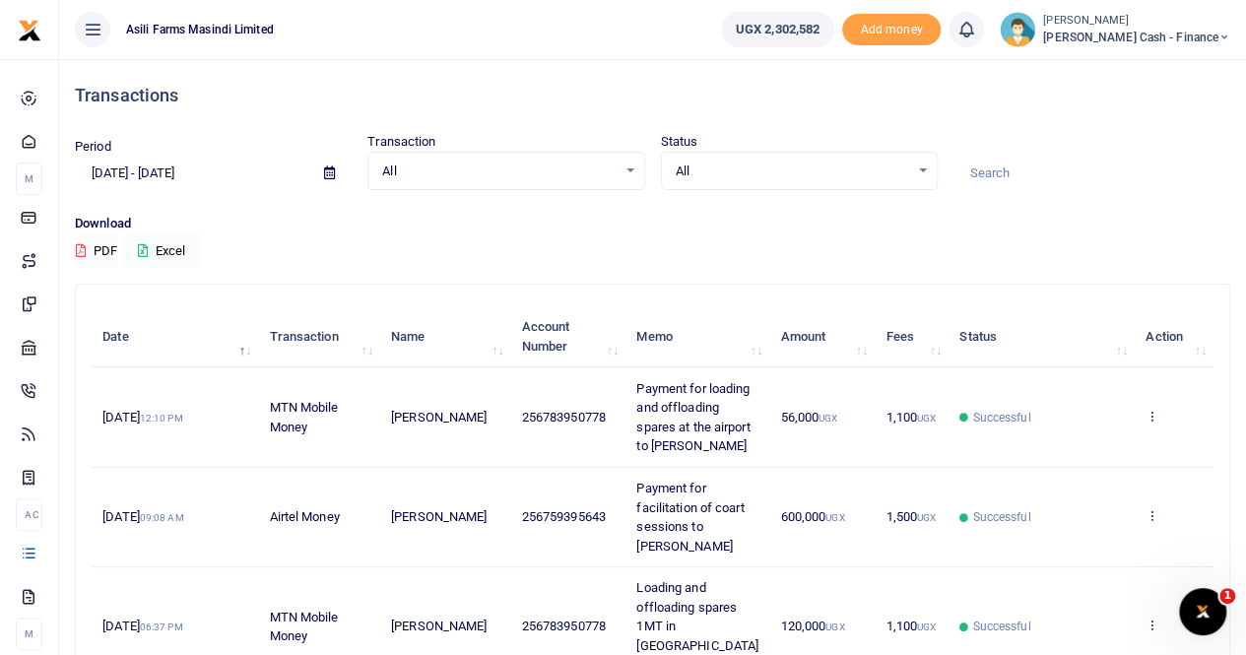
click at [175, 253] on button "Excel" at bounding box center [161, 250] width 81 height 33
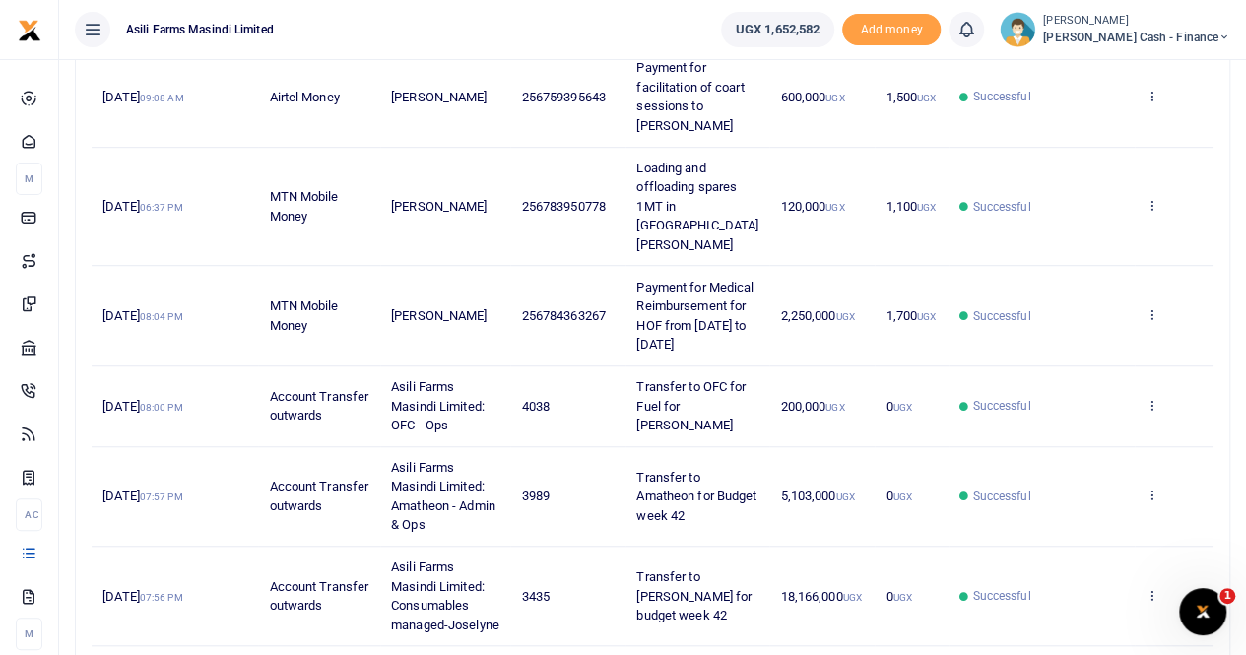
scroll to position [295, 0]
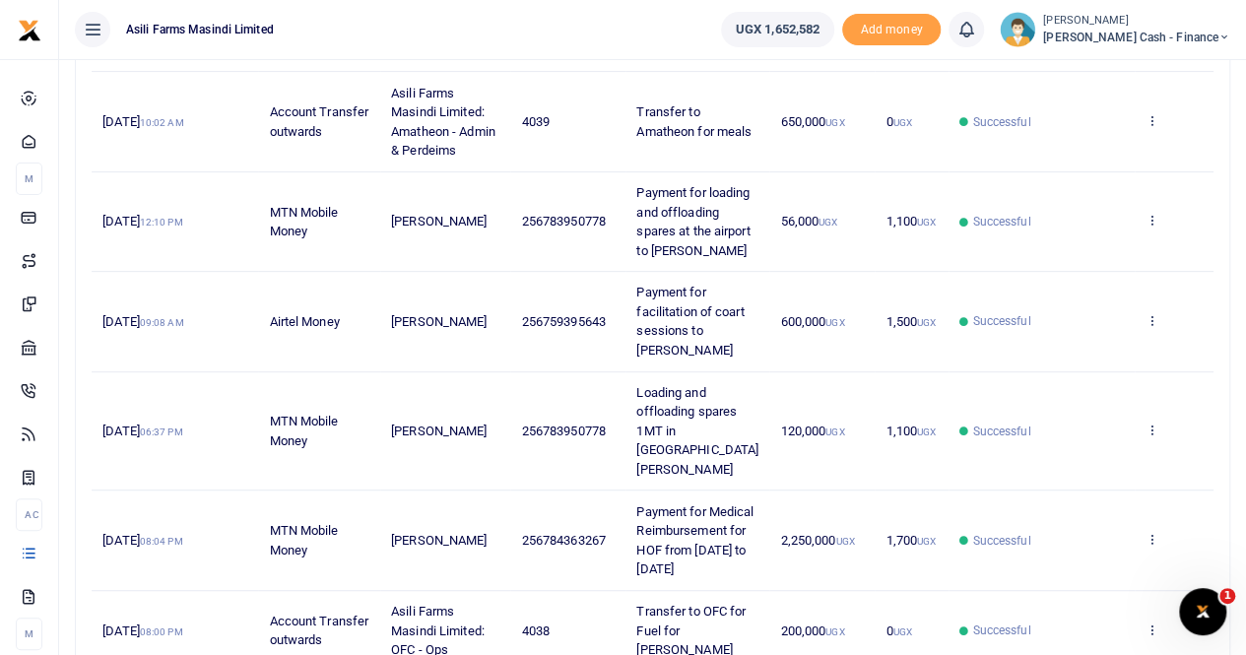
click at [1135, 31] on span "Petty Cash - Finance" at bounding box center [1136, 38] width 187 height 18
click at [1141, 64] on link "Switch accounts" at bounding box center [1090, 72] width 156 height 28
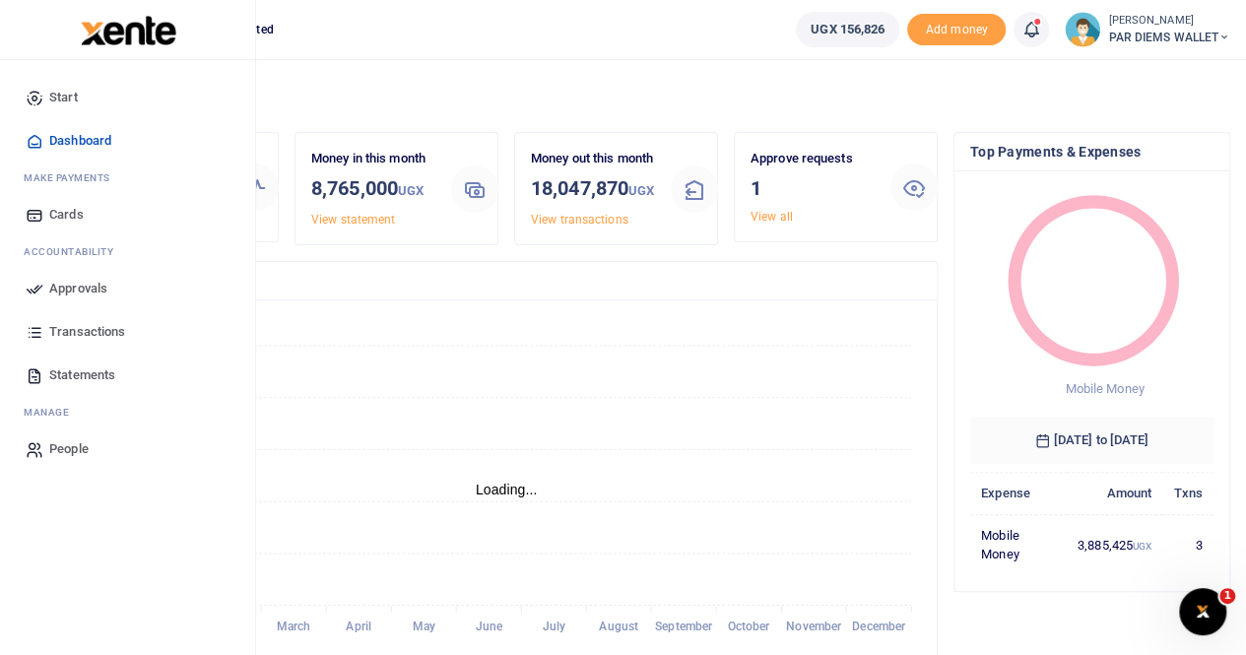
scroll to position [16, 16]
click at [85, 378] on span "Statements" at bounding box center [82, 375] width 66 height 20
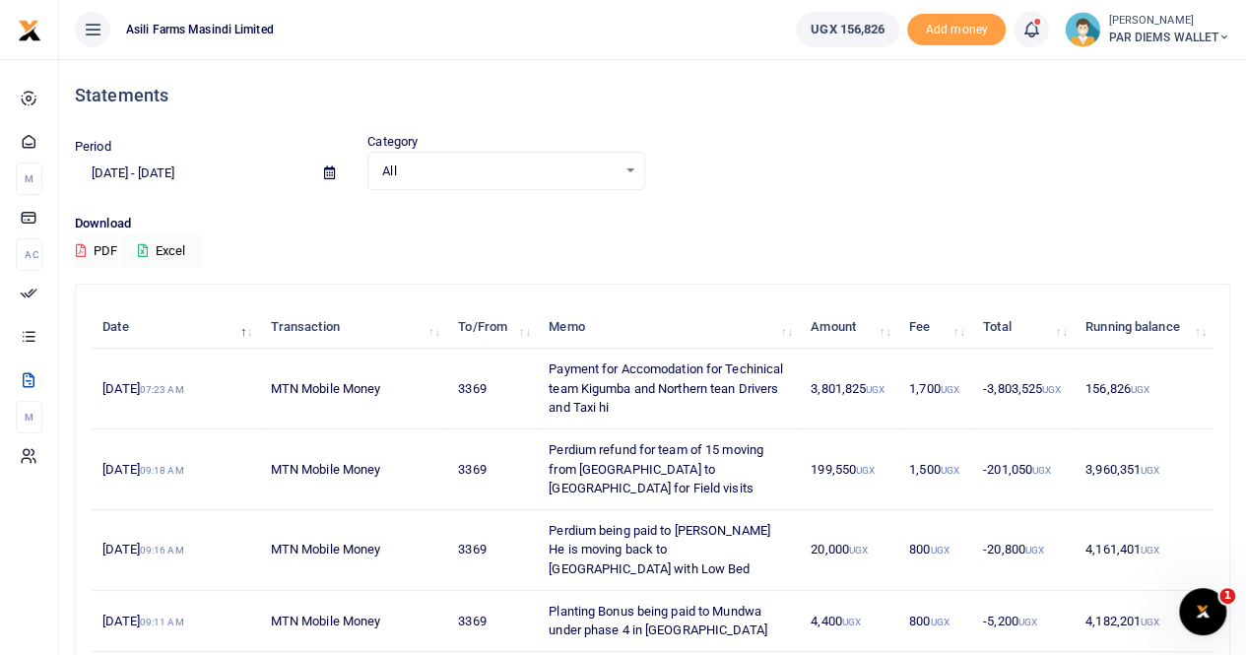
click at [329, 170] on icon at bounding box center [329, 172] width 11 height 13
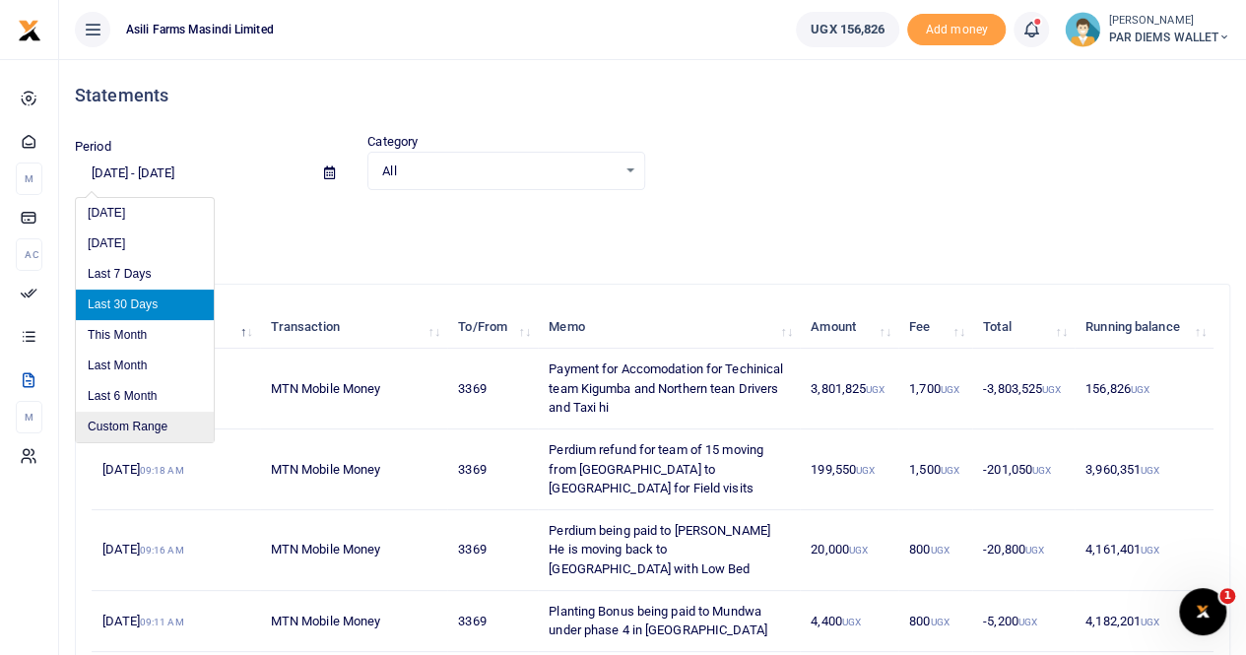
click at [130, 430] on li "Custom Range" at bounding box center [145, 427] width 138 height 31
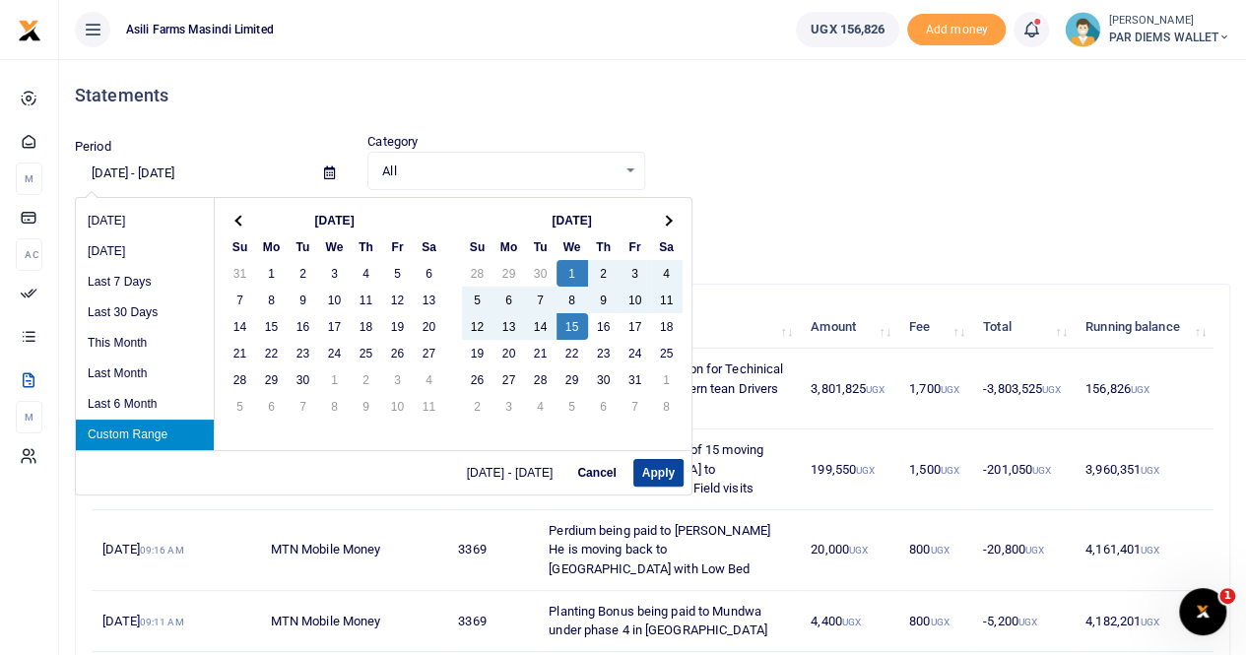
click at [651, 476] on button "Apply" at bounding box center [658, 473] width 50 height 28
type input "10/01/2025 - 10/15/2025"
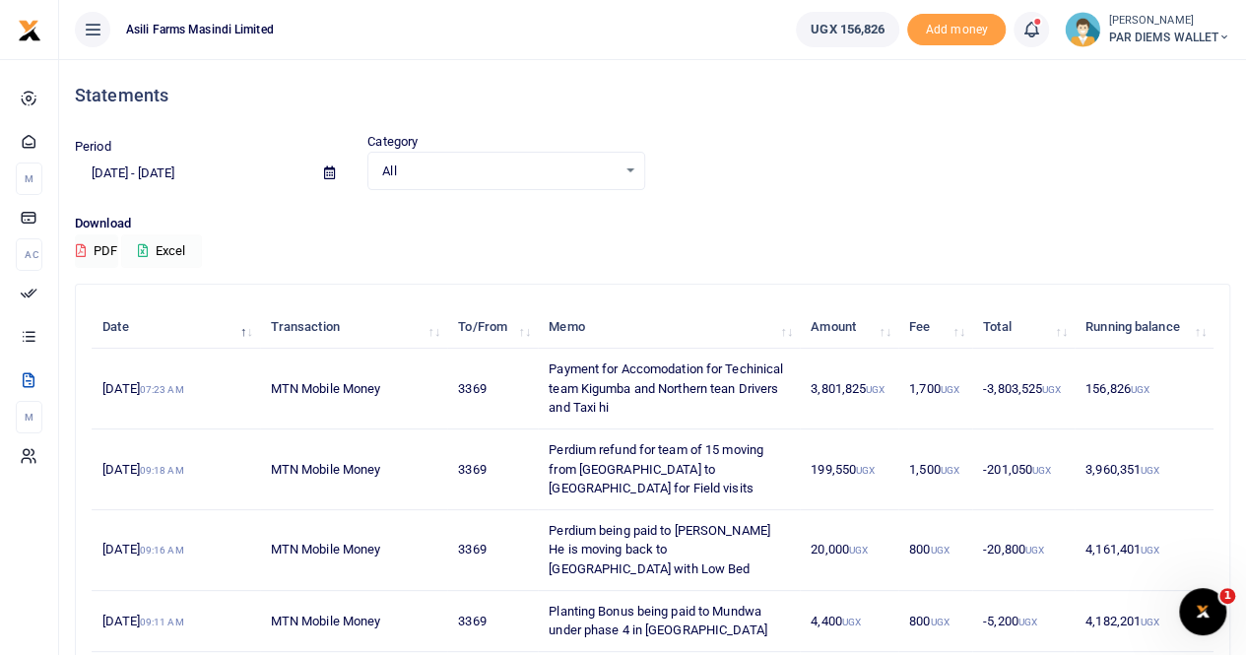
click at [176, 255] on button "Excel" at bounding box center [161, 250] width 81 height 33
click at [1170, 25] on small "[PERSON_NAME]" at bounding box center [1169, 21] width 122 height 17
click at [1133, 70] on link "Switch accounts" at bounding box center [1154, 72] width 156 height 28
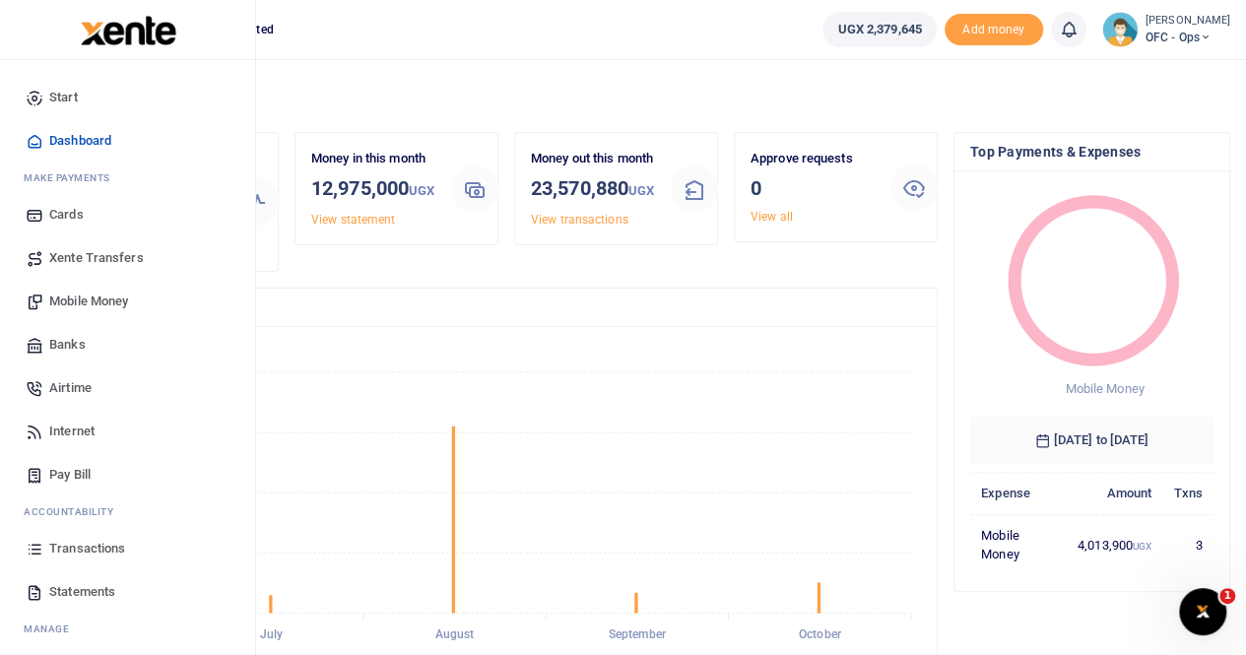
click at [81, 544] on span "Transactions" at bounding box center [87, 549] width 76 height 20
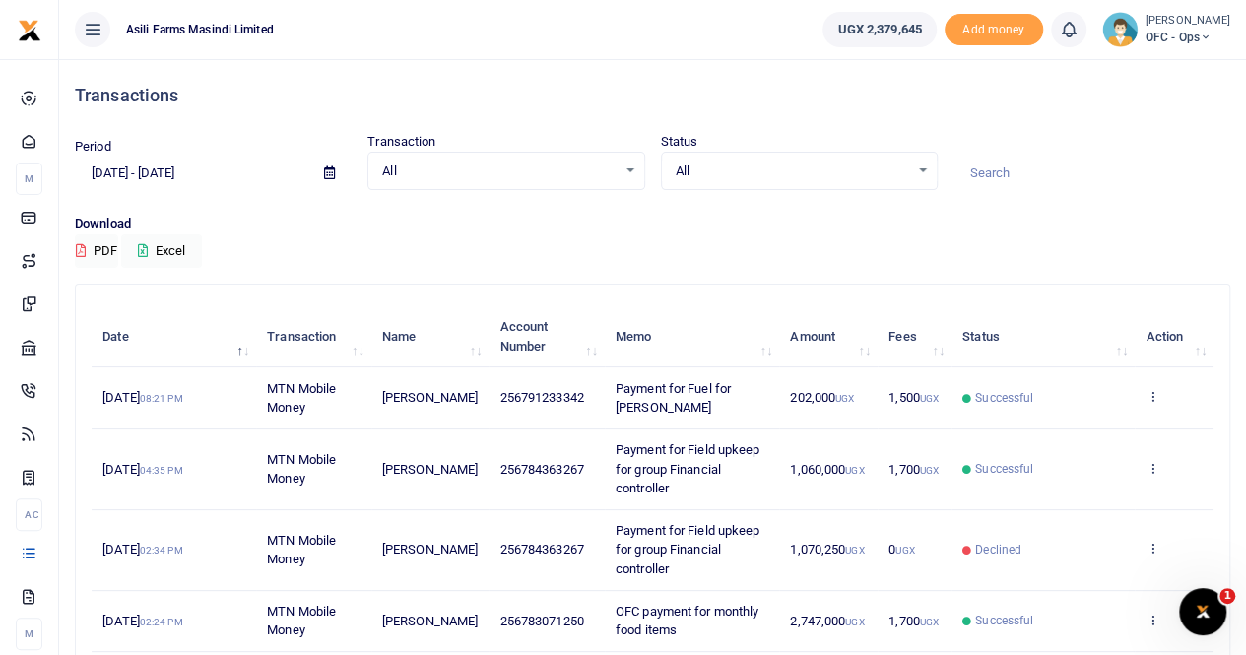
click at [1165, 7] on ul "UGX 2,379,645 Add money Notifications 0 You have no new notification" at bounding box center [1026, 29] width 439 height 59
click at [1166, 19] on small "[PERSON_NAME]" at bounding box center [1187, 21] width 85 height 17
click at [1151, 76] on link "Switch accounts" at bounding box center [1153, 72] width 156 height 28
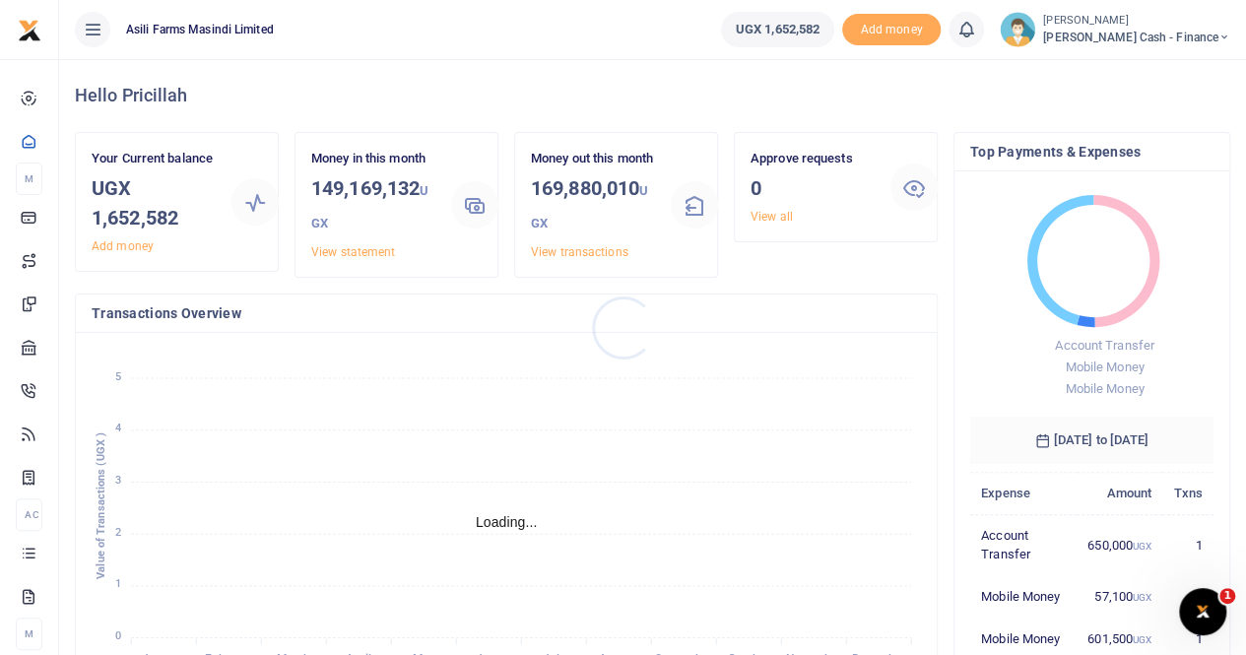
scroll to position [16, 16]
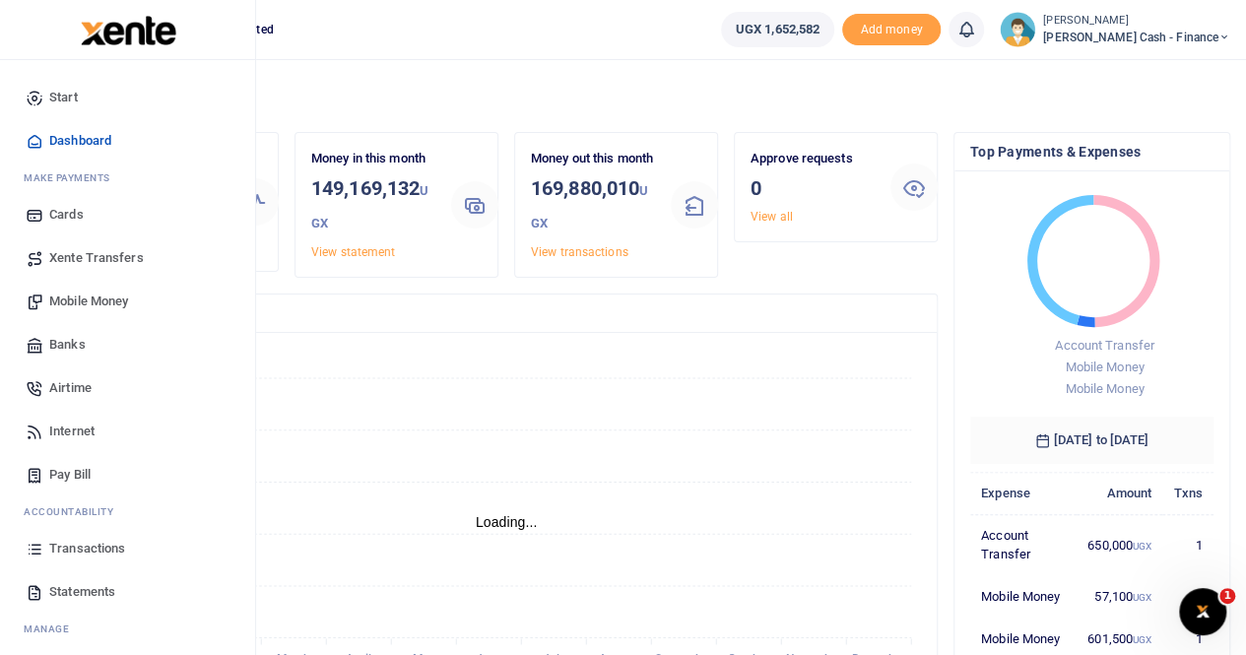
click at [77, 550] on span "Transactions" at bounding box center [87, 549] width 76 height 20
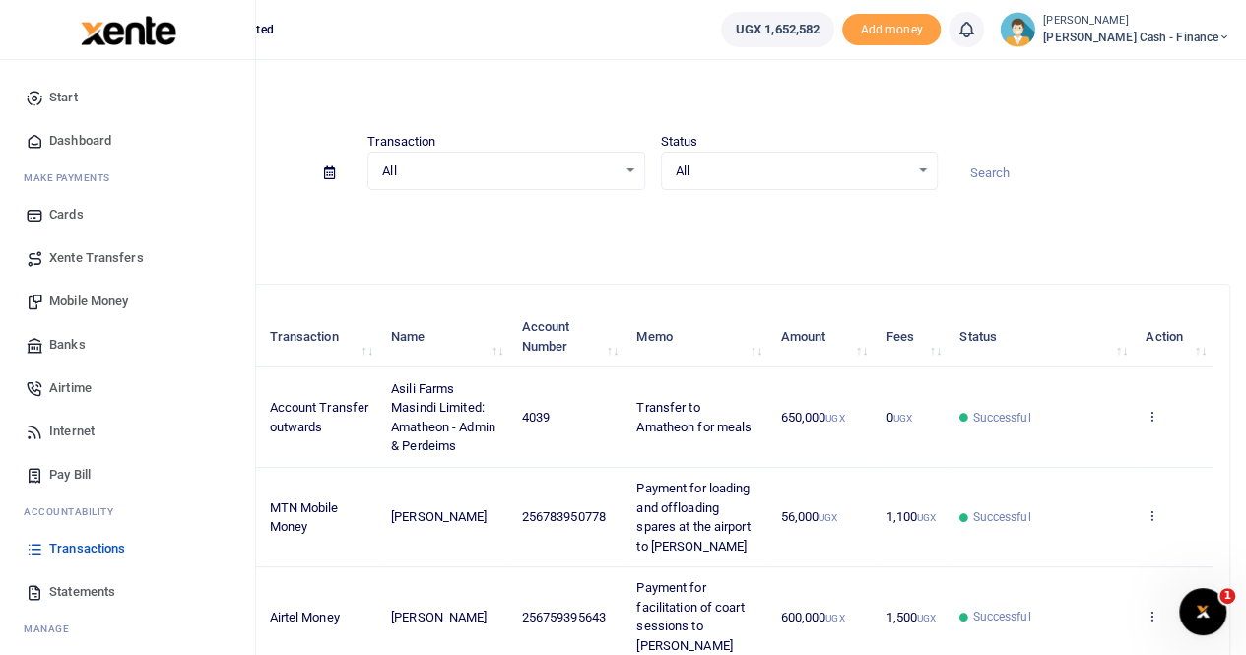
click at [89, 258] on span "Xente Transfers" at bounding box center [96, 258] width 95 height 20
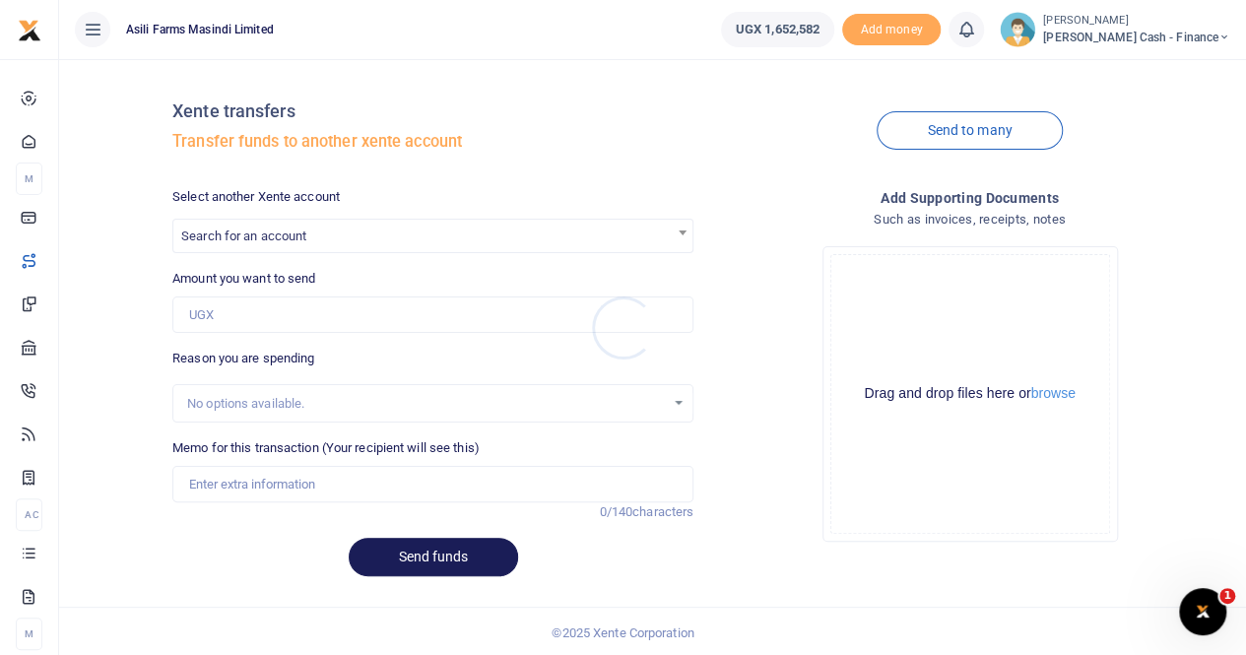
click at [274, 229] on div at bounding box center [623, 327] width 1246 height 655
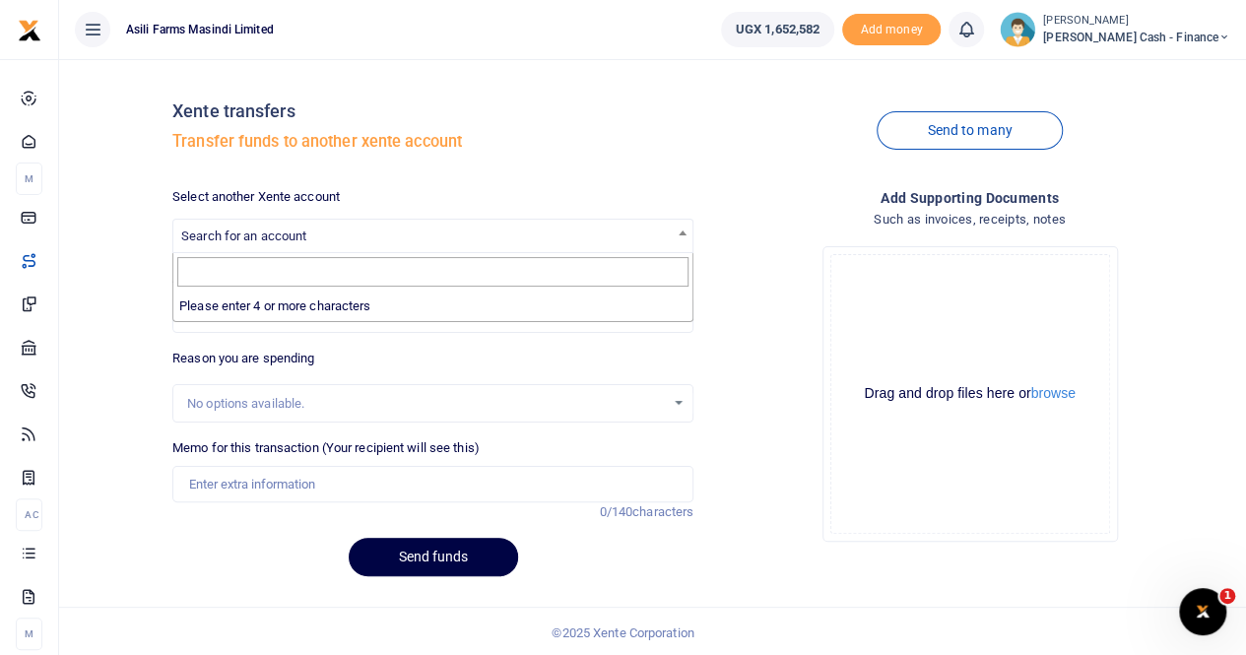
click at [259, 233] on span "Search for an account" at bounding box center [243, 236] width 125 height 15
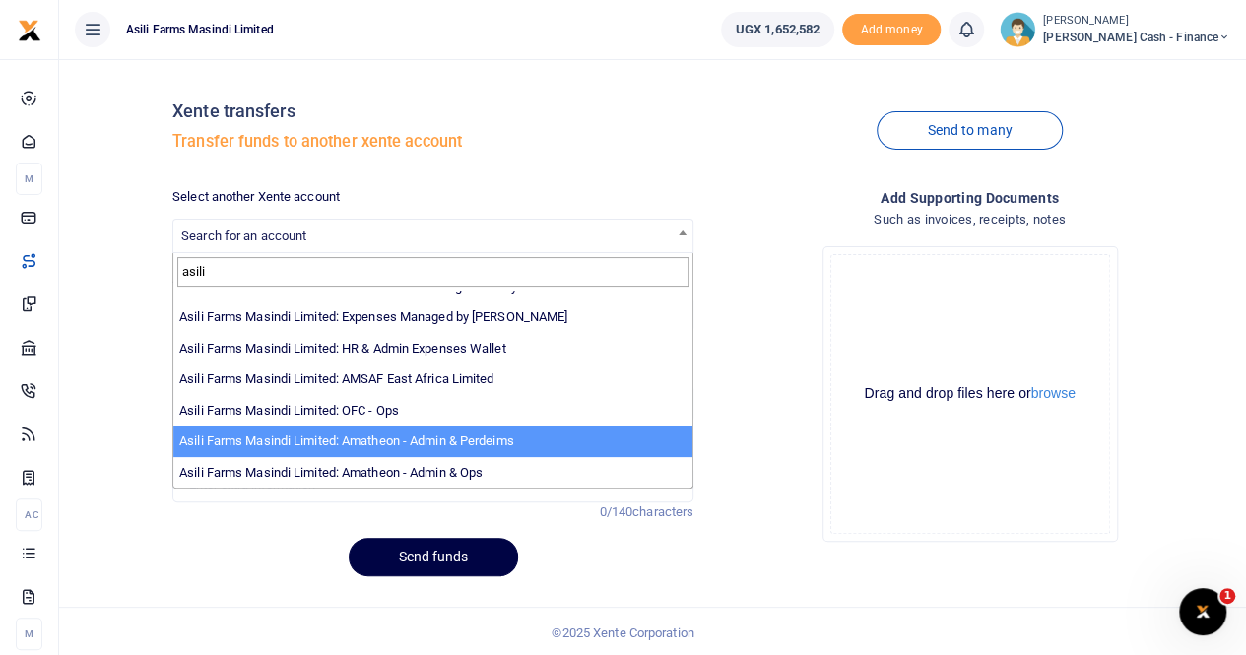
scroll to position [2, 0]
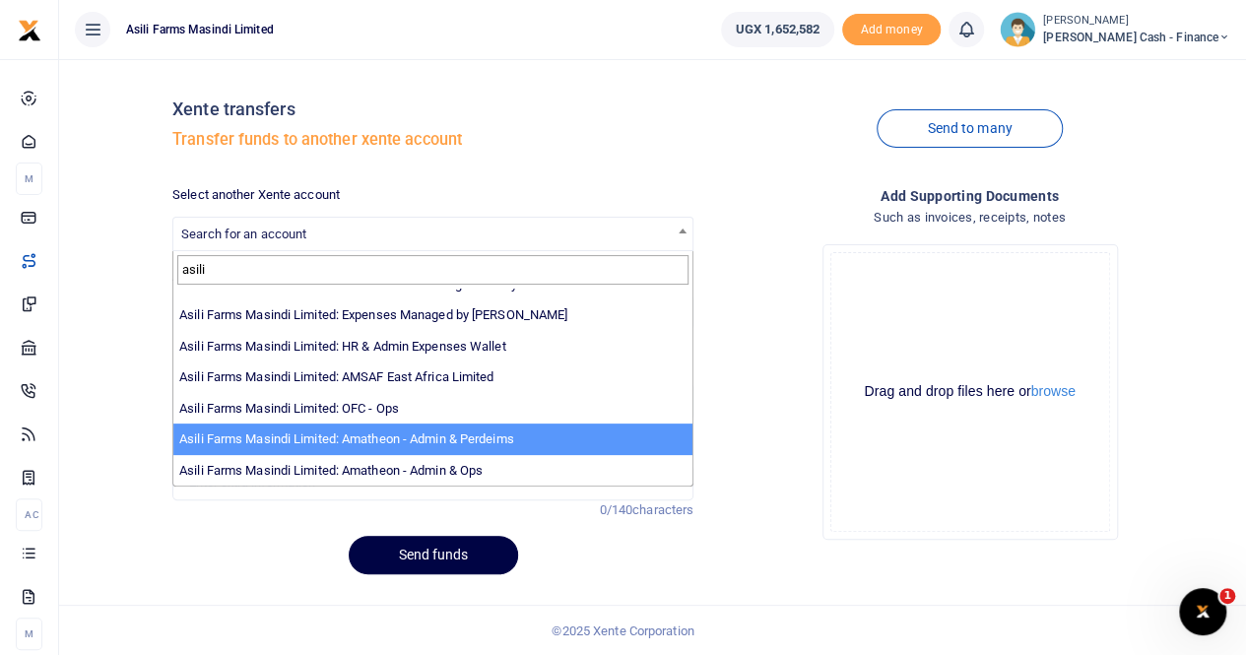
type input "asili"
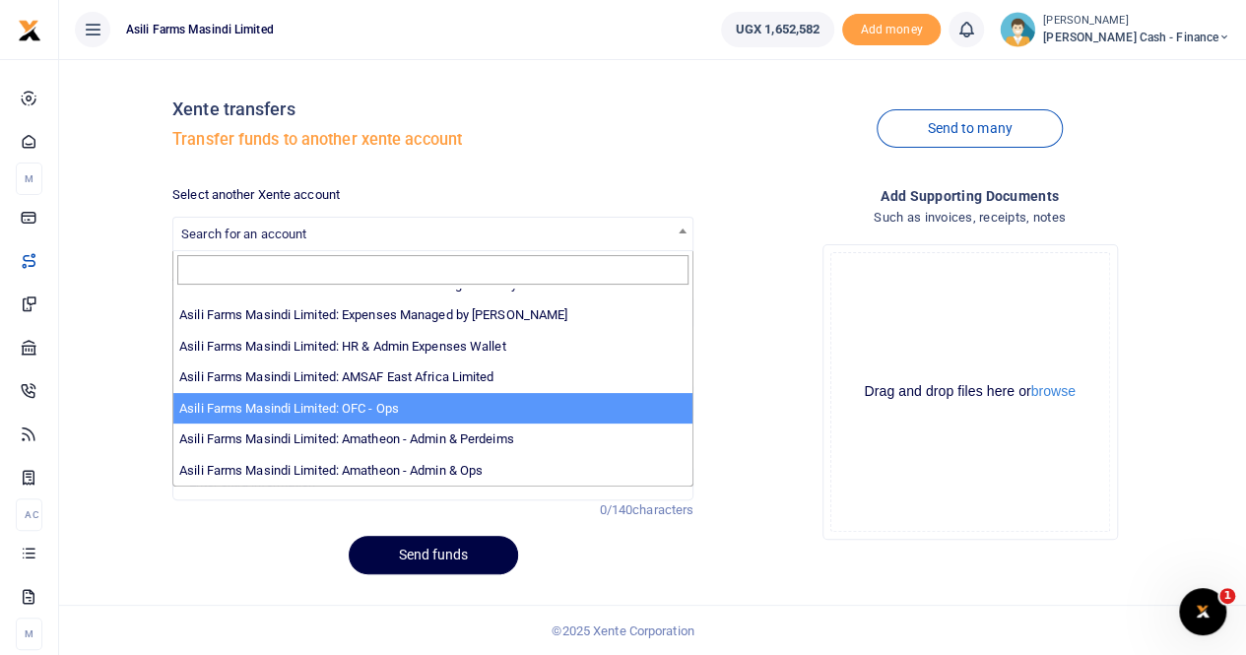
select select "4038"
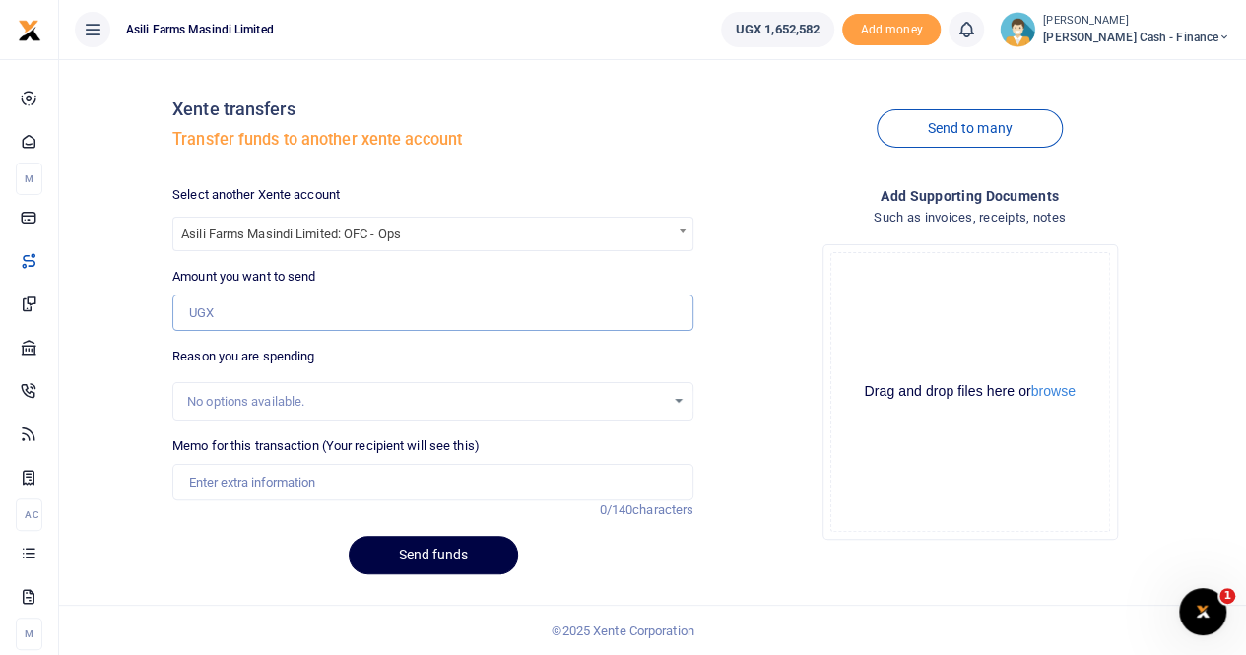
click at [260, 314] on input "Amount you want to send" at bounding box center [432, 312] width 521 height 37
type input "650,000"
click at [234, 480] on input "Memo for this transaction (Your recipient will see this)" at bounding box center [432, 482] width 521 height 37
type input "Transfer to OFC for meals"
click at [405, 545] on button "Send funds" at bounding box center [433, 555] width 169 height 38
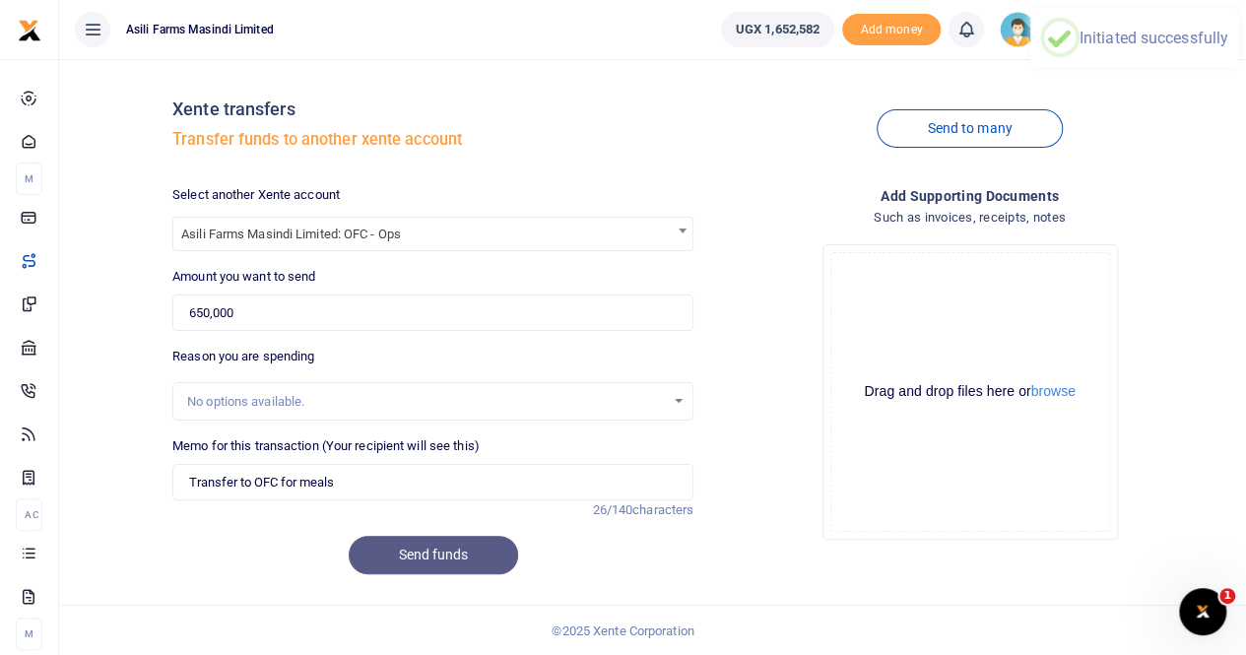
scroll to position [0, 0]
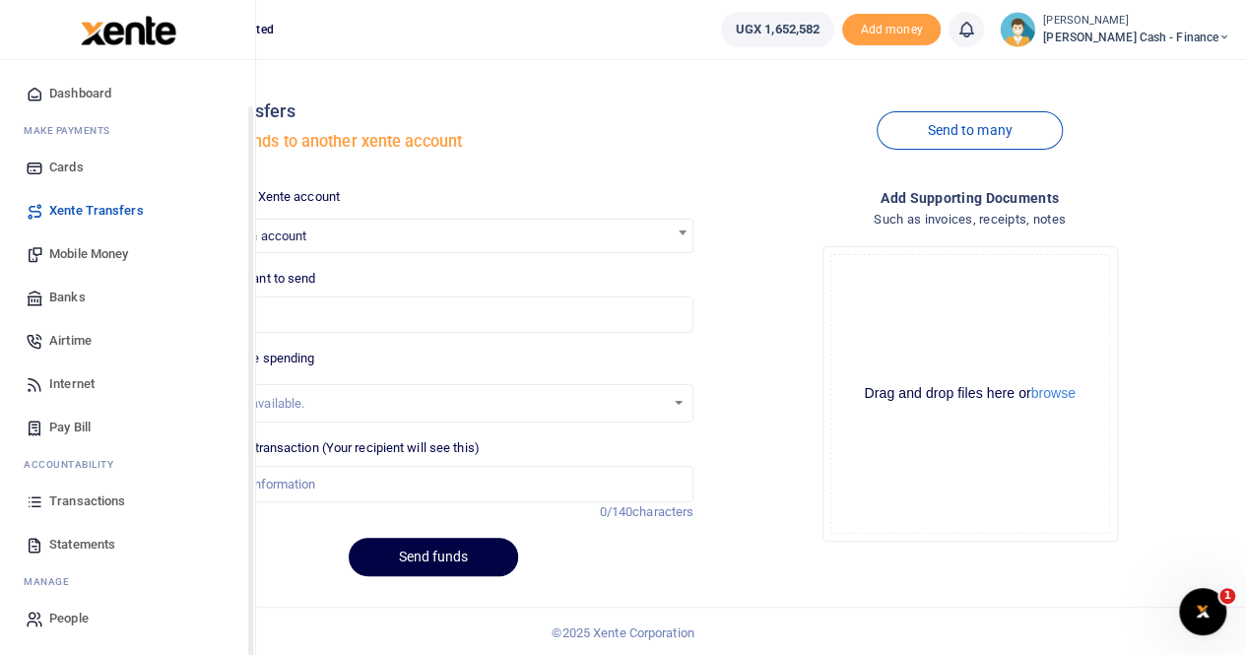
click at [82, 494] on span "Transactions" at bounding box center [87, 501] width 76 height 20
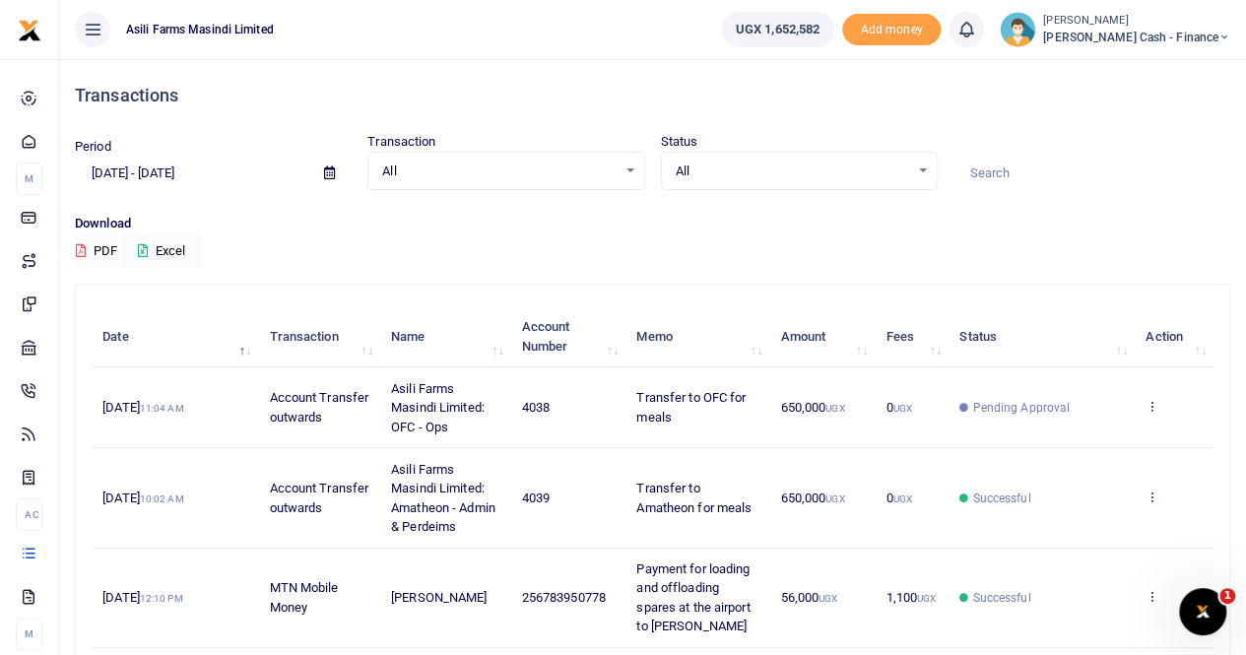
click at [1144, 25] on small "[PERSON_NAME]" at bounding box center [1136, 21] width 187 height 17
click at [1142, 70] on link "Switch accounts" at bounding box center [1090, 72] width 156 height 28
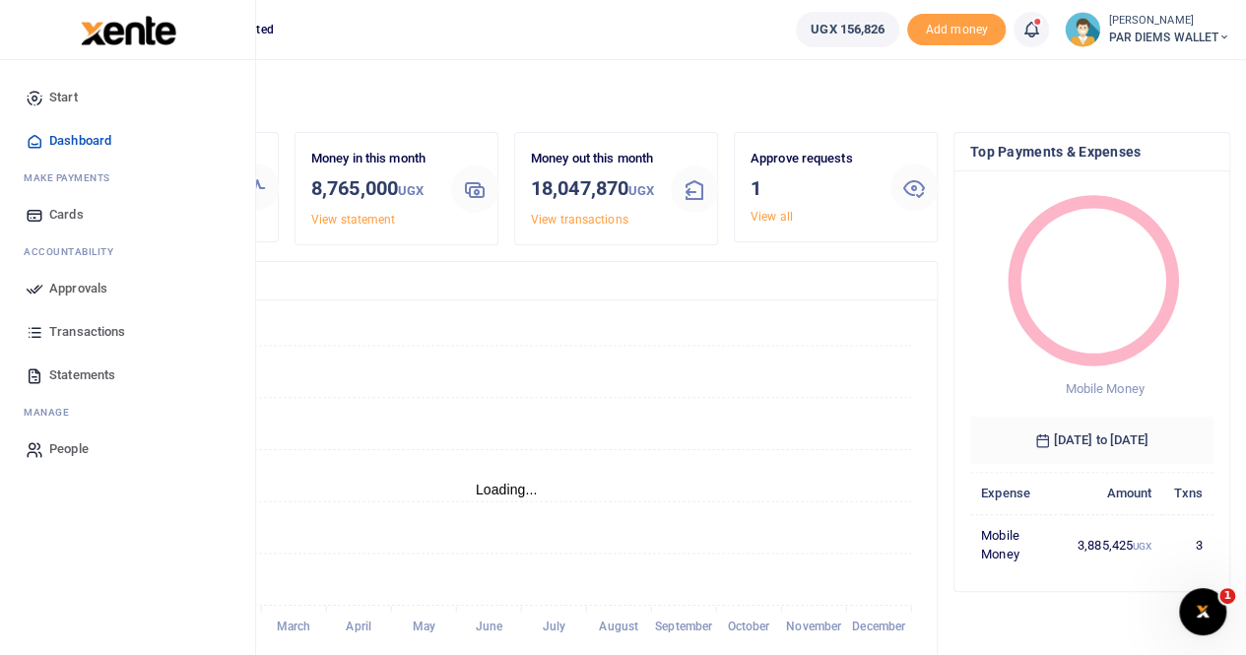
scroll to position [16, 16]
click at [89, 373] on span "Statements" at bounding box center [82, 375] width 66 height 20
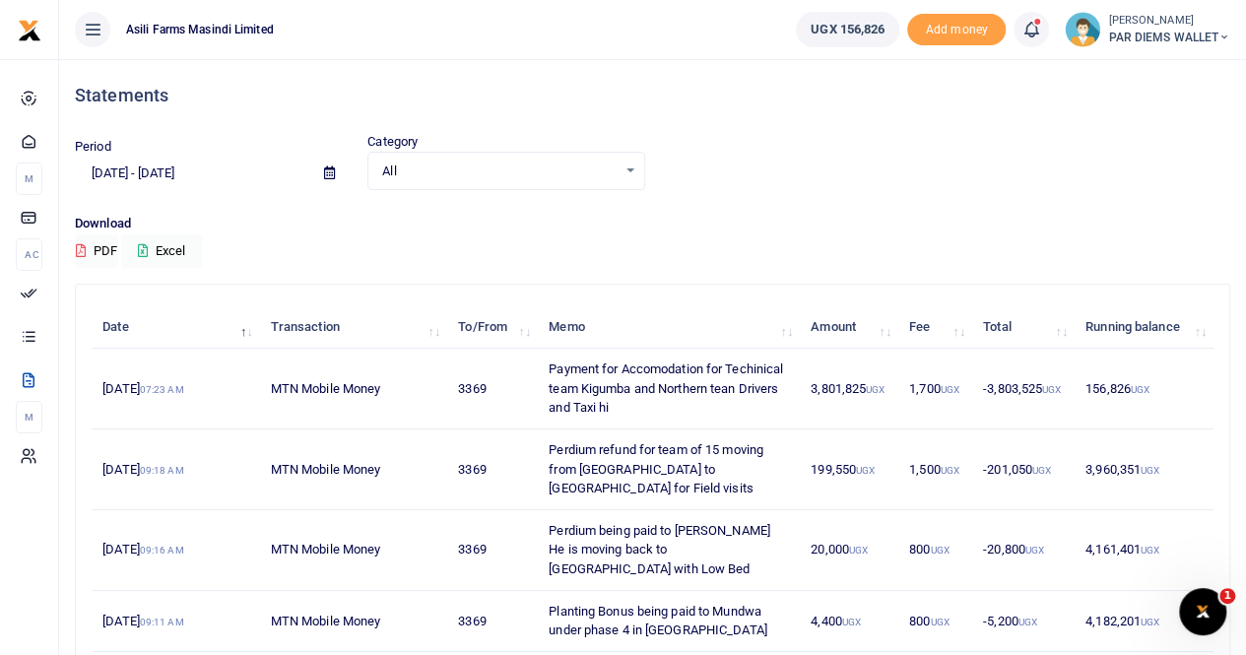
click at [327, 170] on icon at bounding box center [329, 172] width 11 height 13
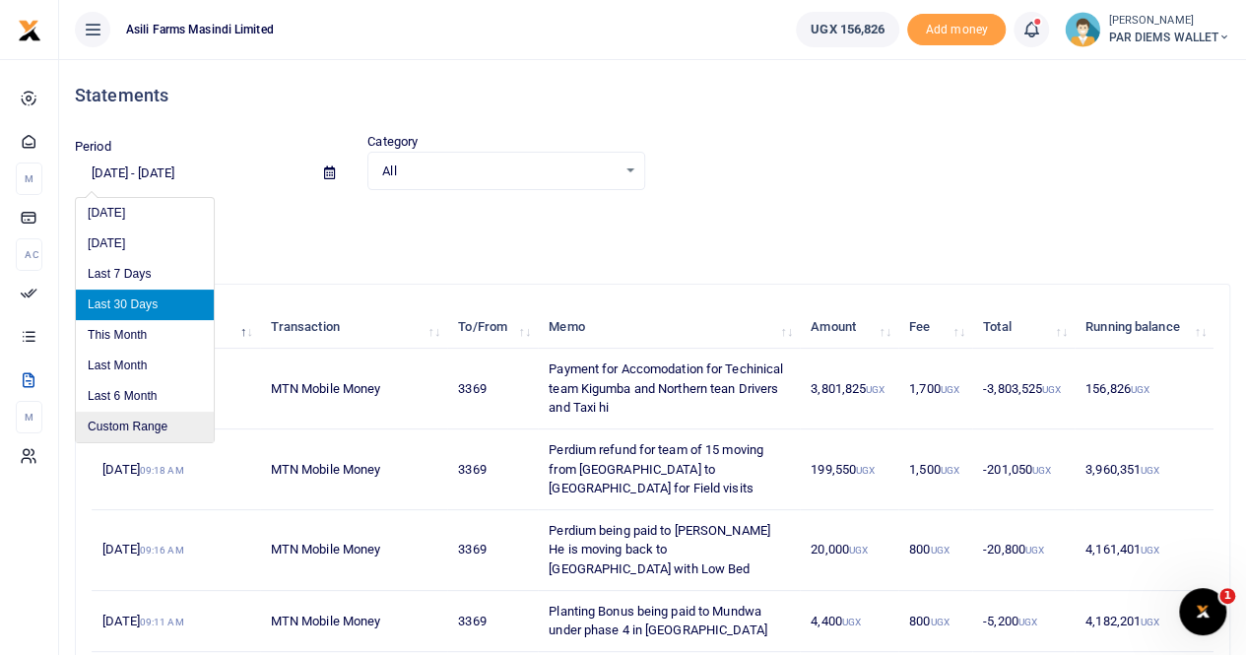
click at [118, 423] on li "Custom Range" at bounding box center [145, 427] width 138 height 31
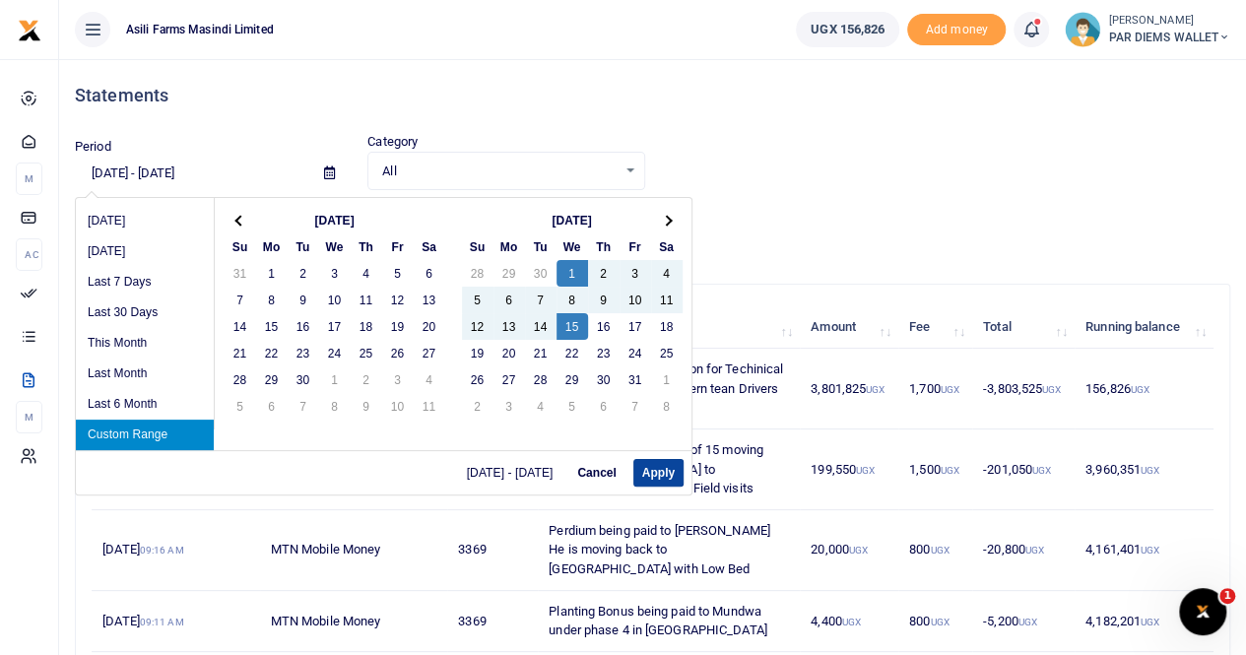
click at [655, 464] on button "Apply" at bounding box center [658, 473] width 50 height 28
type input "10/01/2025 - 10/15/2025"
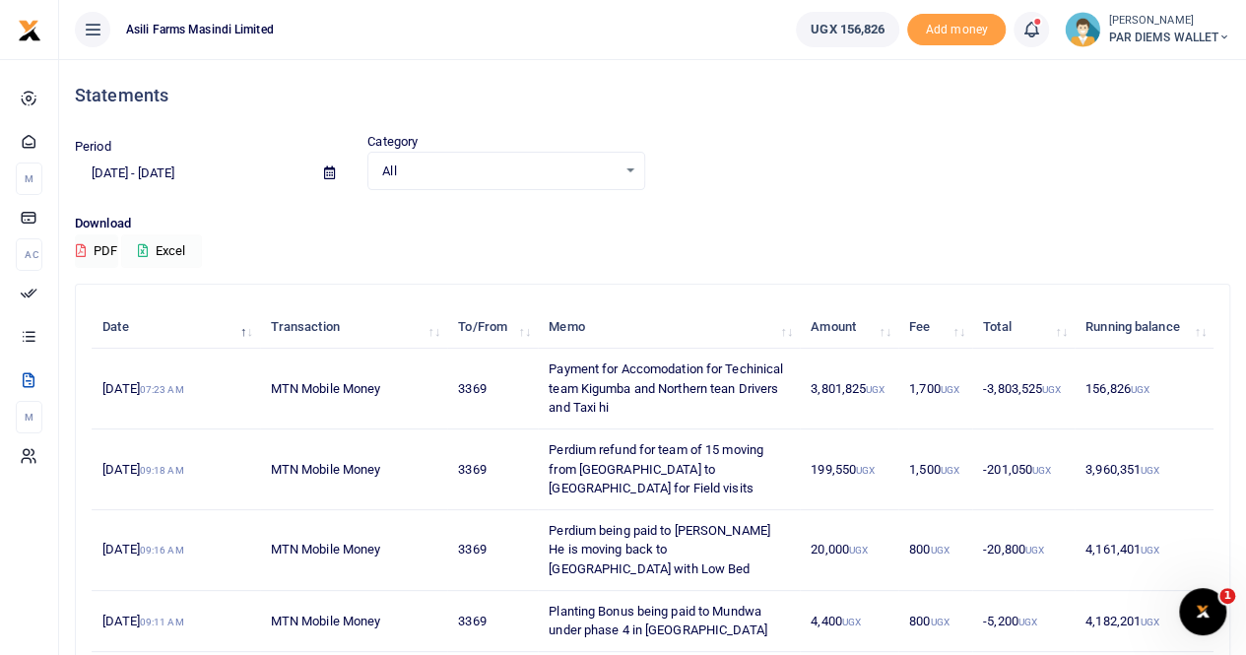
click at [182, 251] on button "Excel" at bounding box center [161, 250] width 81 height 33
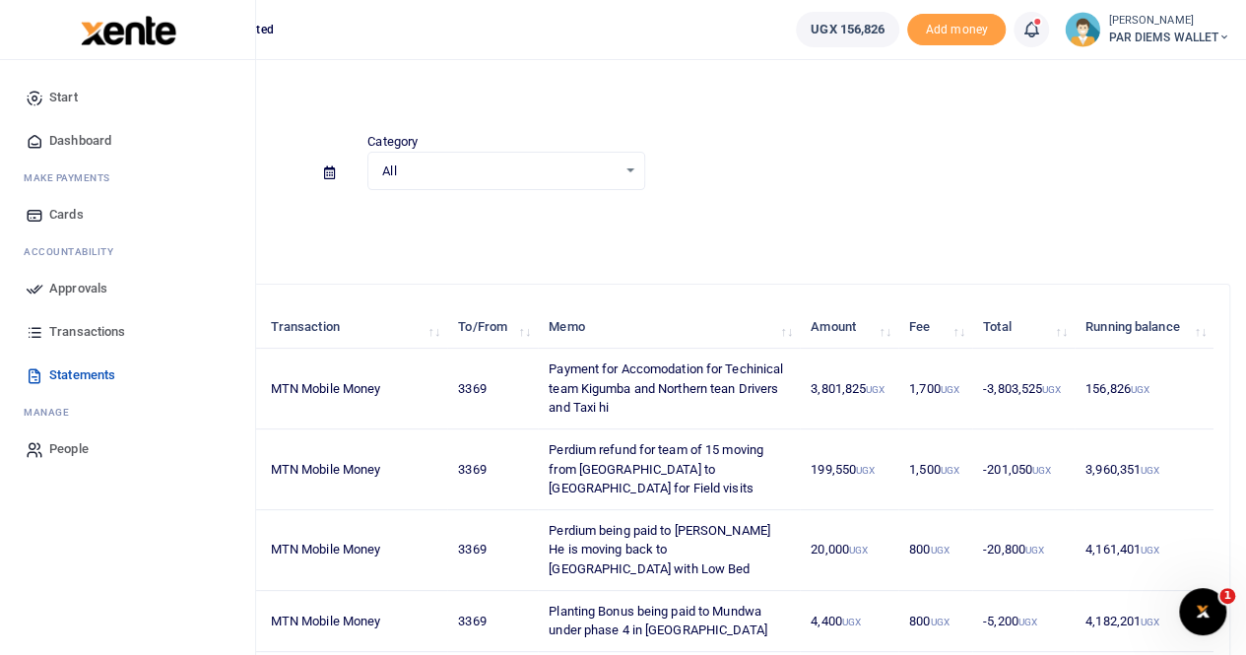
click at [91, 375] on span "Statements" at bounding box center [82, 375] width 66 height 20
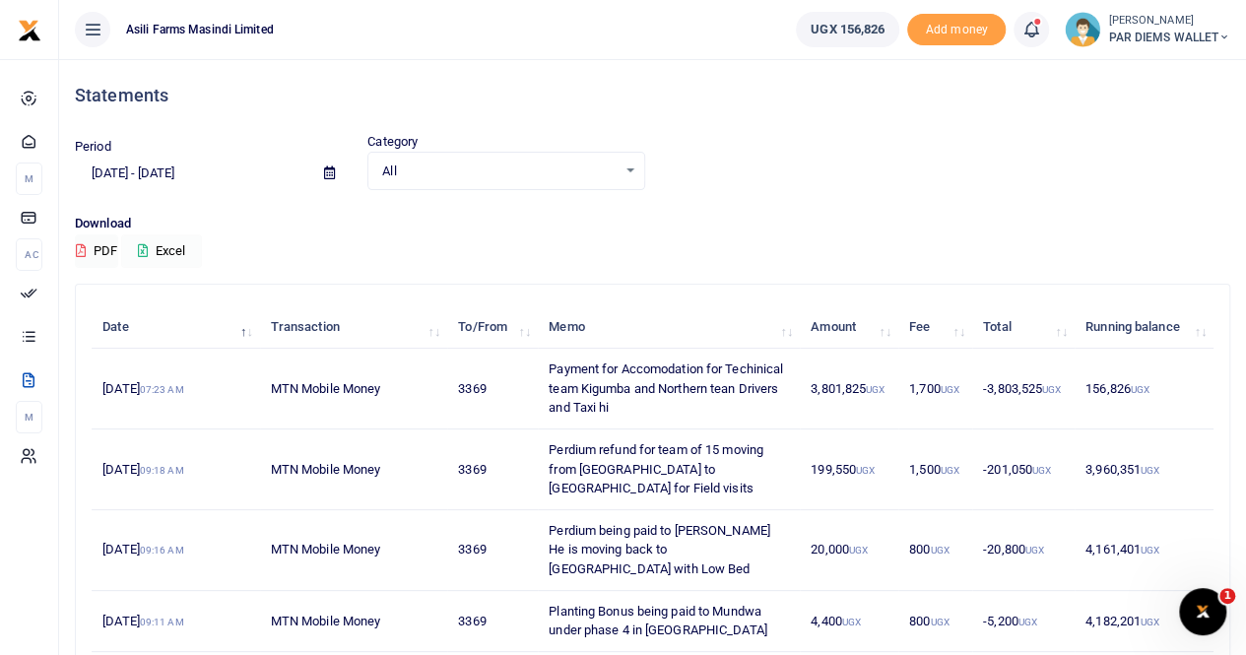
click at [168, 250] on button "Excel" at bounding box center [161, 250] width 81 height 33
